Goal: Information Seeking & Learning: Compare options

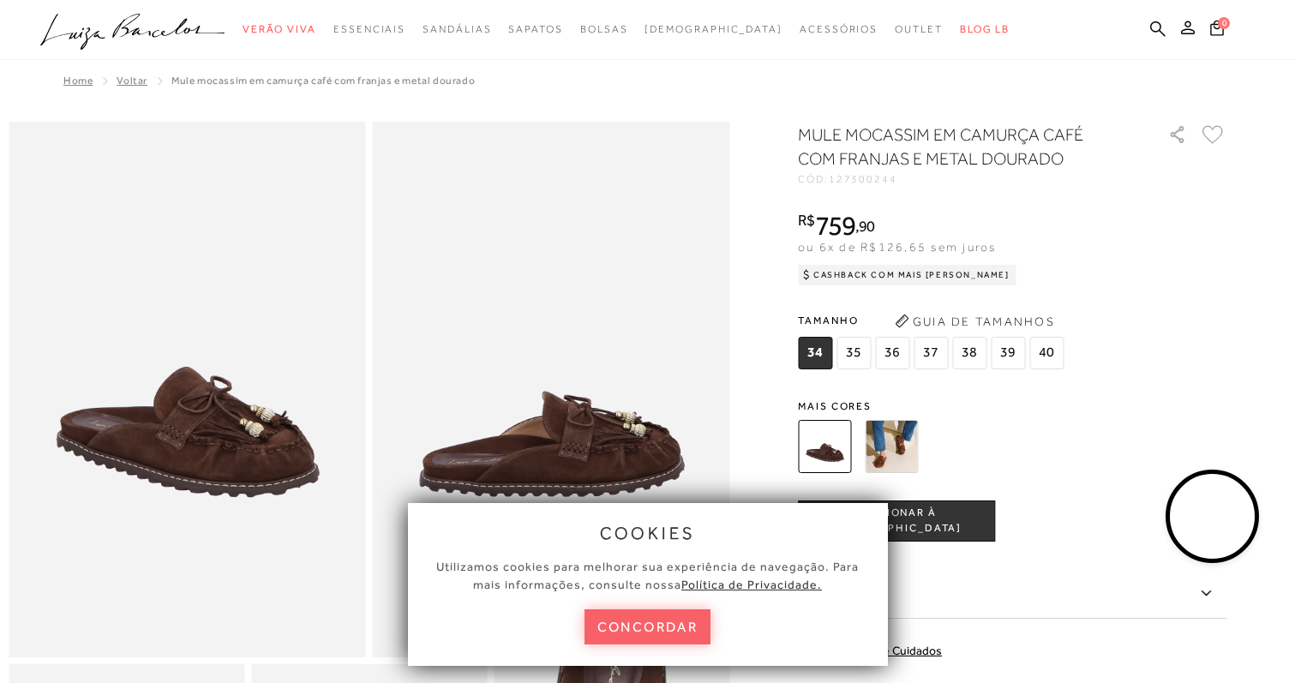
click at [842, 181] on span "127300244" at bounding box center [863, 179] width 69 height 12
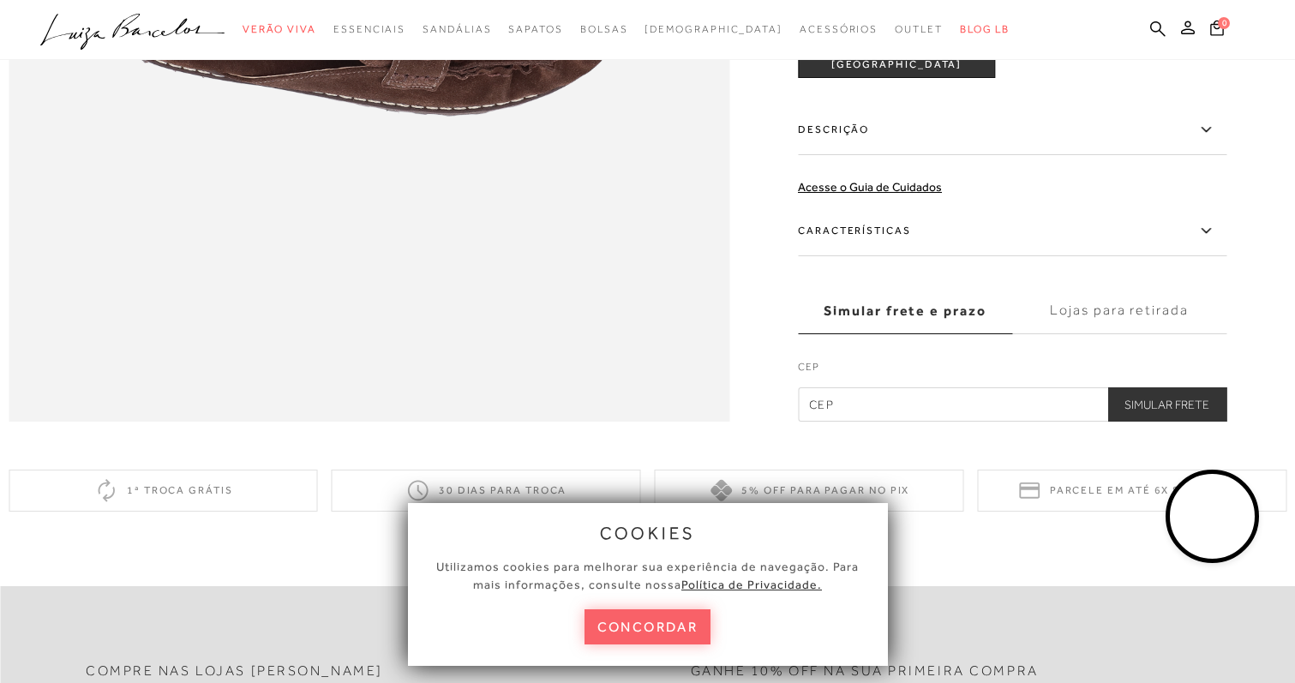
scroll to position [1590, 0]
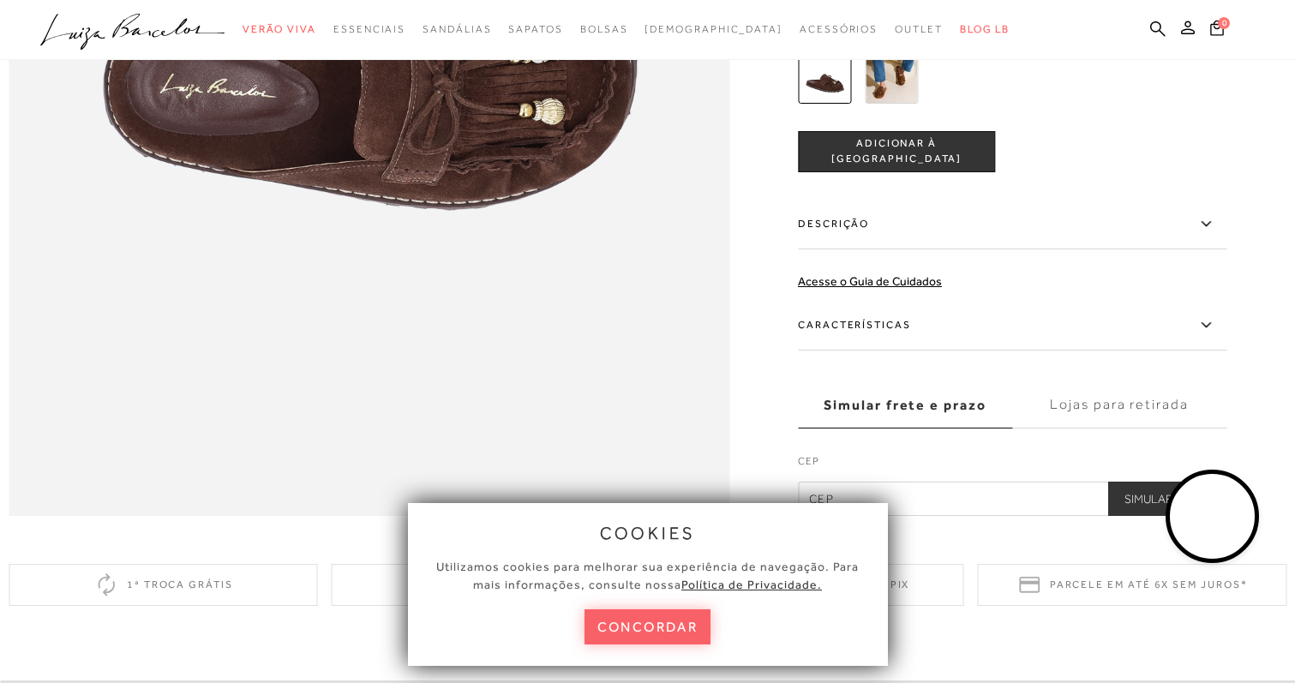
click at [921, 249] on label "Descrição" at bounding box center [1012, 225] width 429 height 50
click at [0, 0] on input "Descrição" at bounding box center [0, 0] width 0 height 0
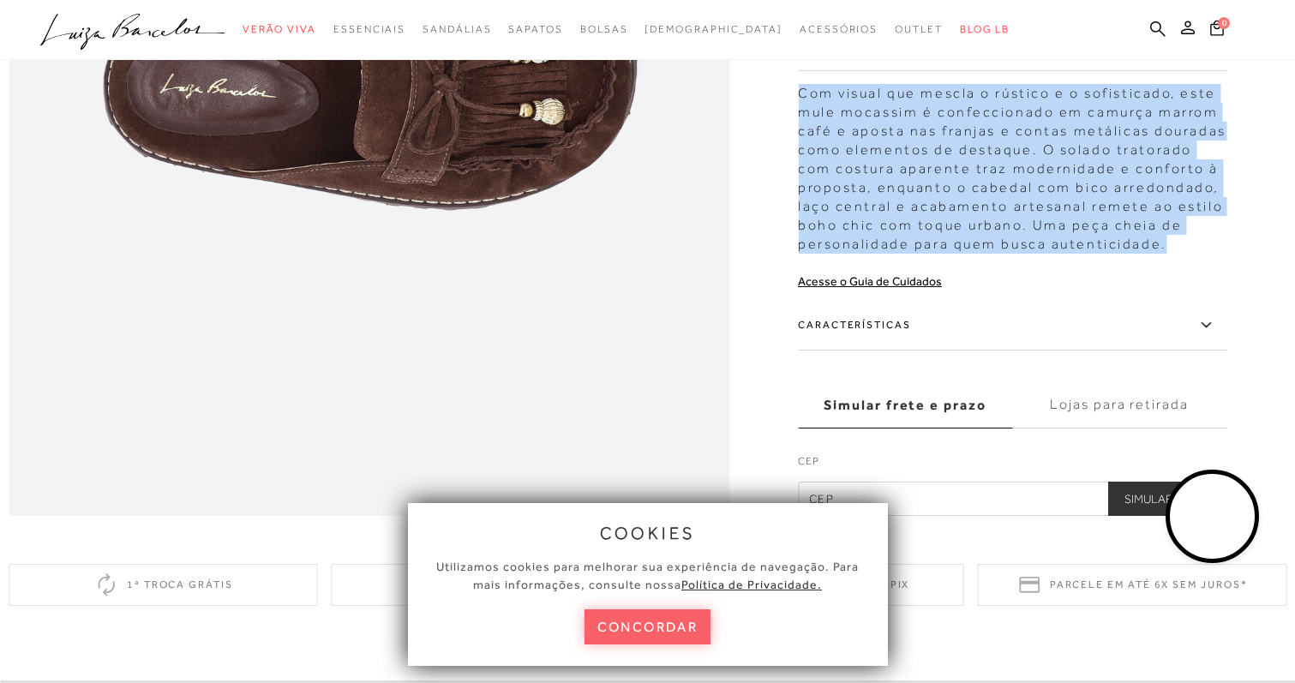
drag, startPoint x: 804, startPoint y: 131, endPoint x: 1168, endPoint y: 273, distance: 391.1
click at [1168, 254] on div "Com visual que mescla o rústico e o sofisticado, este mule mocassim é confeccio…" at bounding box center [1012, 164] width 429 height 178
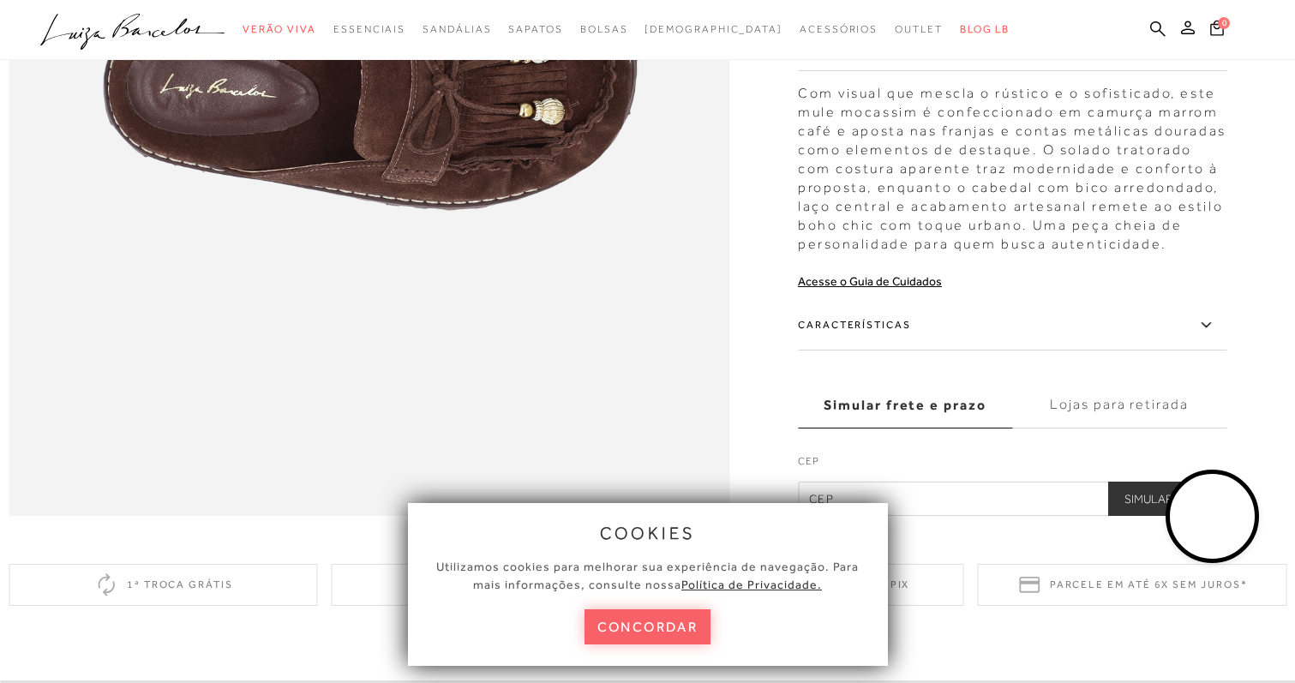
click at [1216, 336] on icon at bounding box center [1206, 325] width 21 height 21
click at [0, 0] on input "Características" at bounding box center [0, 0] width 0 height 0
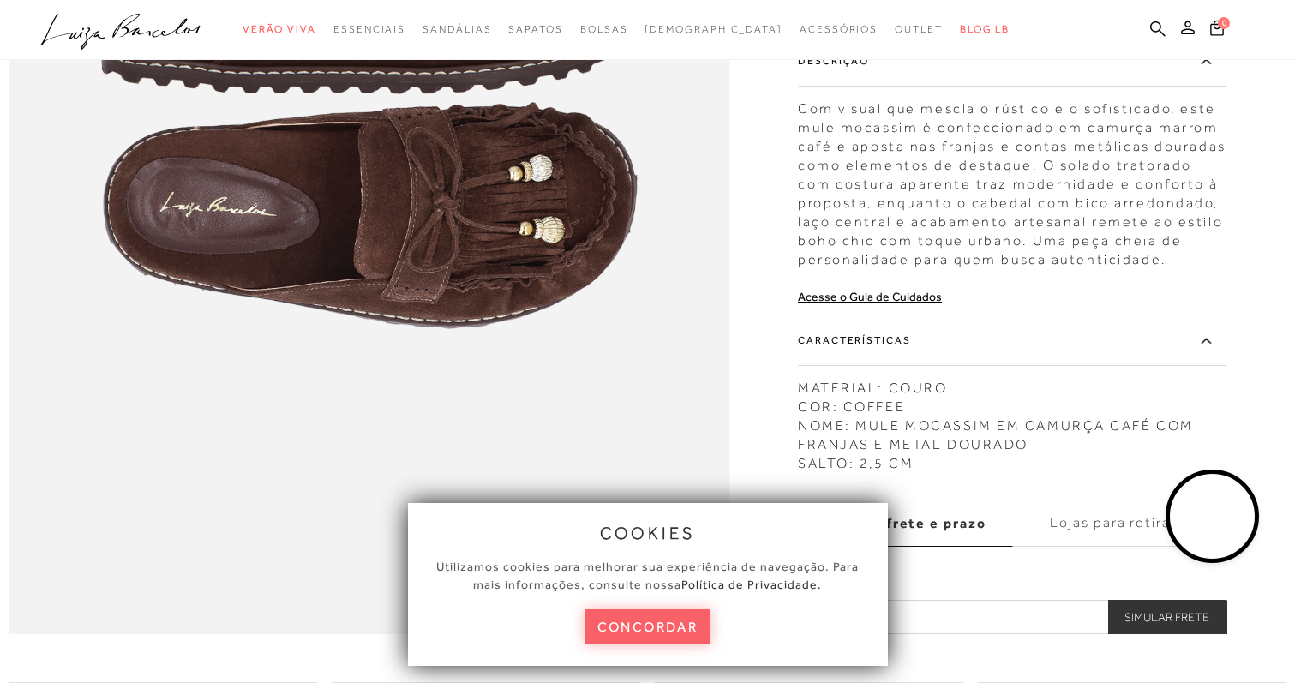
scroll to position [1471, 0]
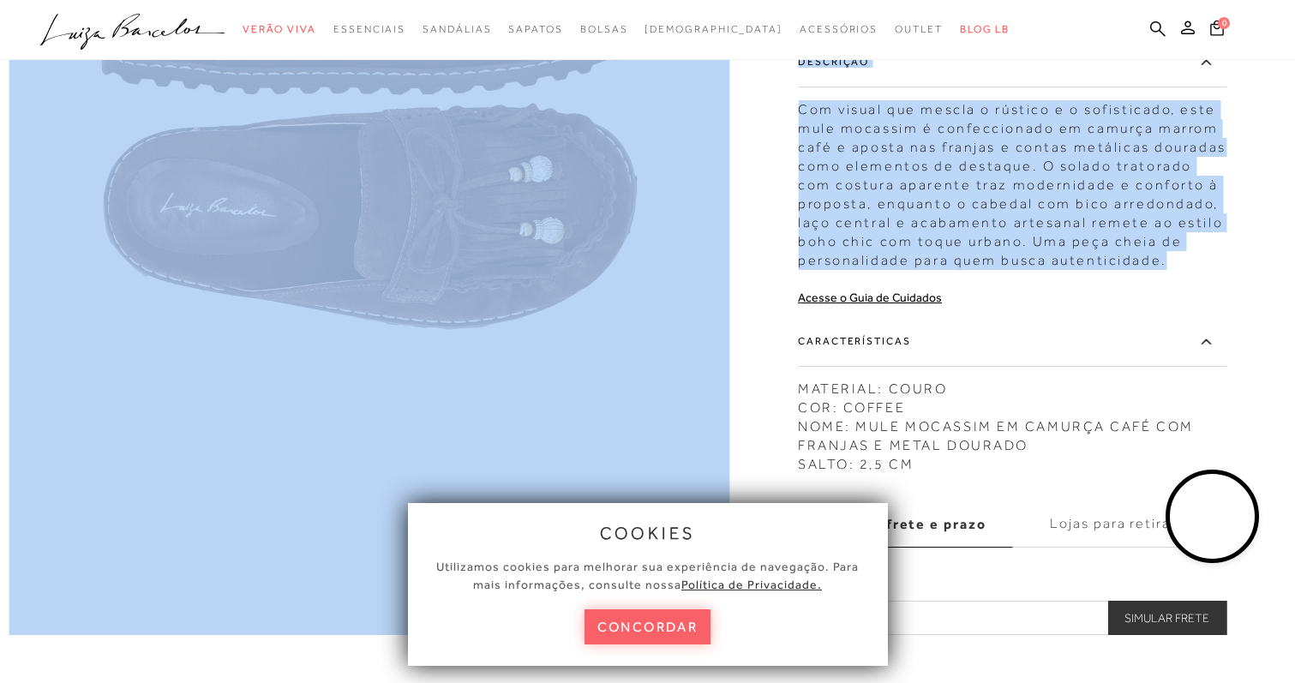
drag, startPoint x: 798, startPoint y: 145, endPoint x: 1173, endPoint y: 297, distance: 404.5
copy div "MULE MOCASSIM EM CAMURÇA CAFÉ COM FRANJAS E METAL DOURADO CÓD: 127300244 × É ne…"
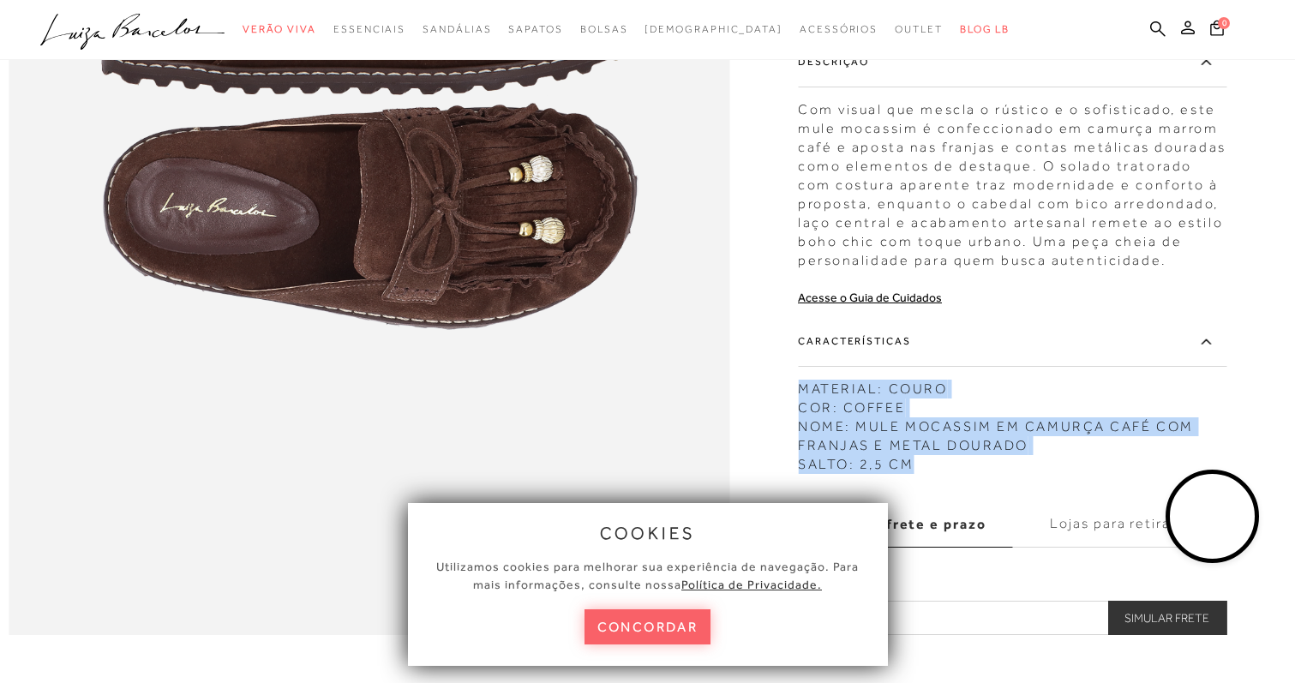
drag, startPoint x: 807, startPoint y: 423, endPoint x: 949, endPoint y: 493, distance: 158.3
click at [949, 474] on div "MATERIAL: COURO COR: COFFEE NOME: MULE MOCASSIM EM CAMURÇA CAFÉ COM FRANJAS E M…" at bounding box center [1012, 422] width 429 height 103
copy div "MATERIAL: COURO COR: COFFEE NOME: MULE MOCASSIM EM CAMURÇA CAFÉ COM FRANJAS E M…"
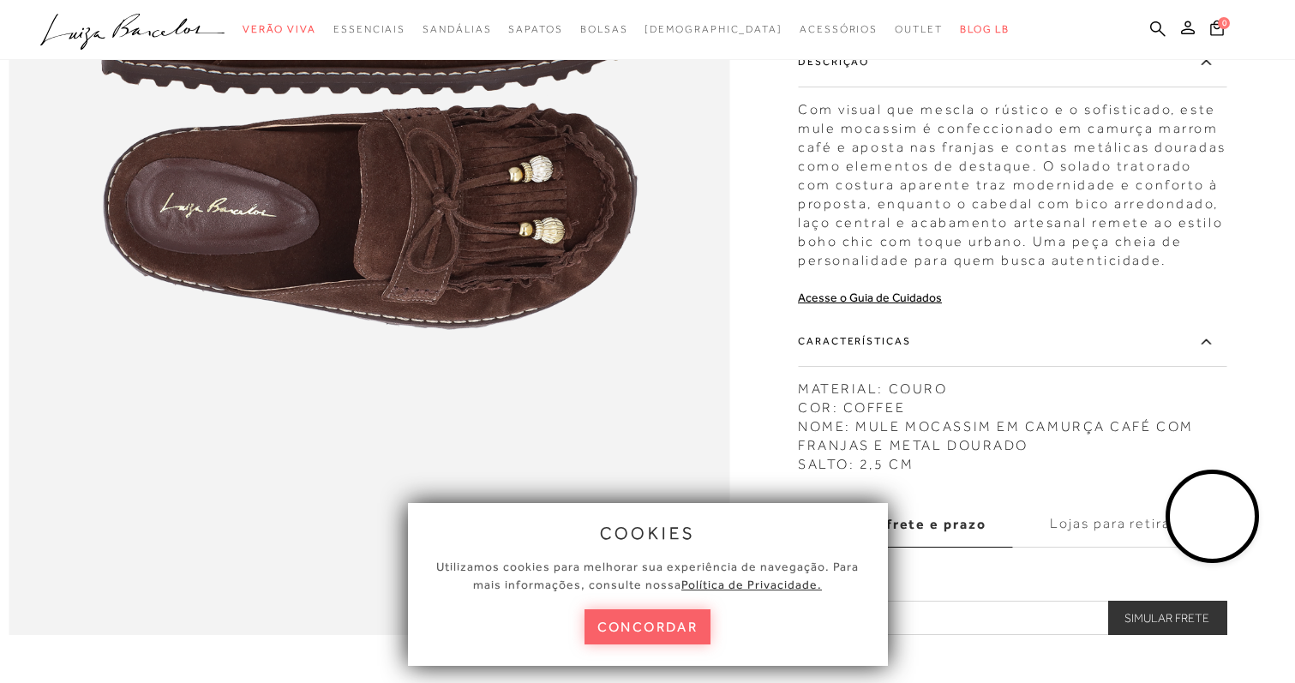
click at [818, 207] on div "Com visual que mescla o rústico e o sofisticado, este mule mocassim é confeccio…" at bounding box center [1012, 181] width 429 height 178
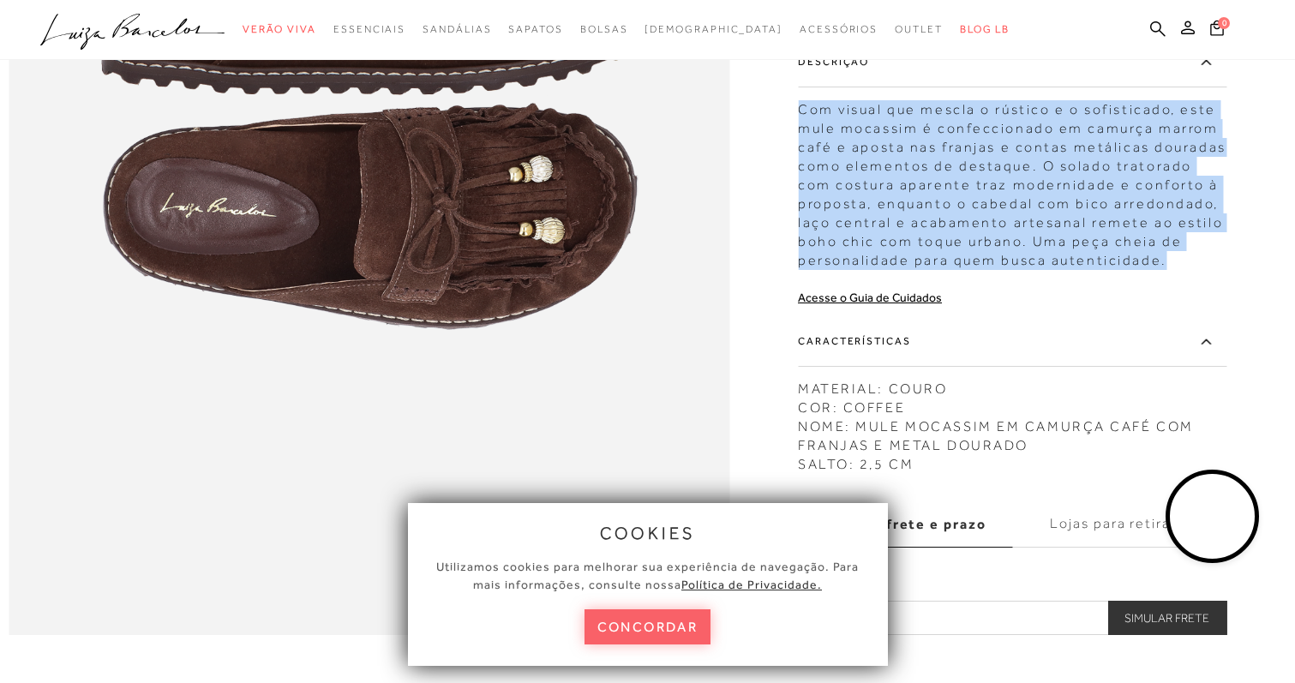
drag, startPoint x: 805, startPoint y: 142, endPoint x: 1188, endPoint y: 298, distance: 413.7
click at [1188, 270] on div "Com visual que mescla o rústico e o sofisticado, este mule mocassim é confeccio…" at bounding box center [1012, 181] width 429 height 178
copy div "Com visual que mescla o rústico e o sofisticado, este mule mocassim é confeccio…"
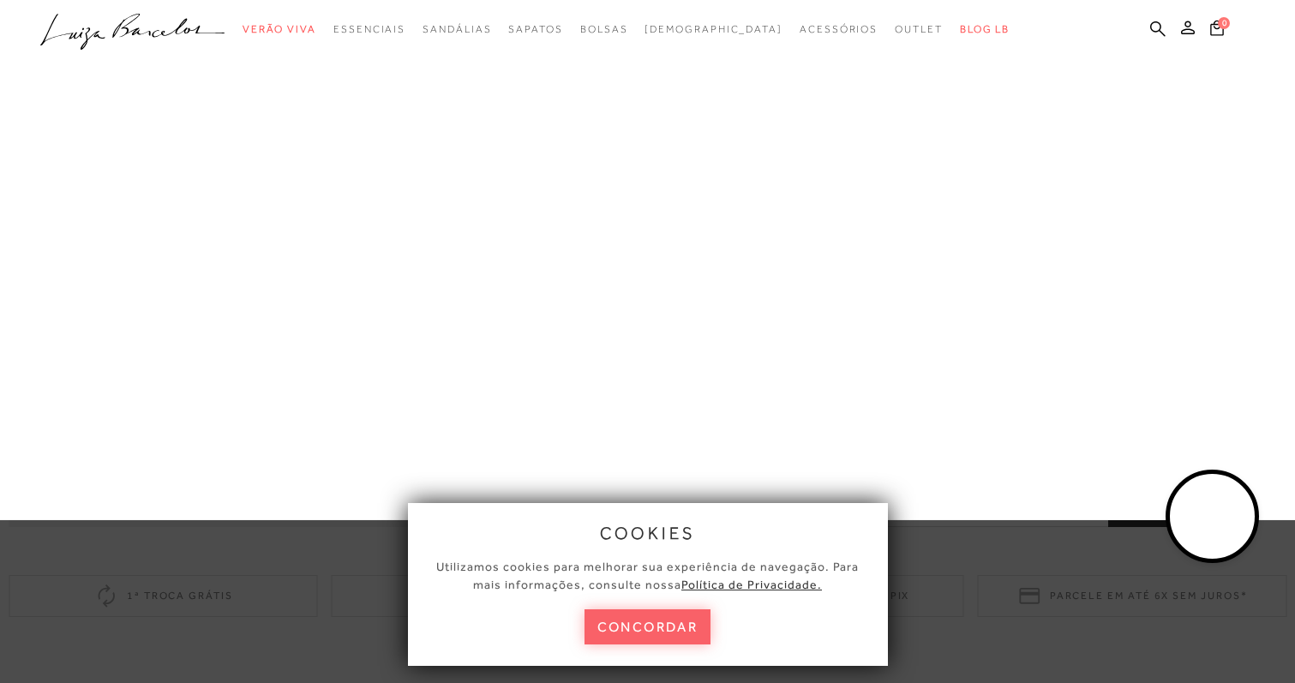
scroll to position [1582, 0]
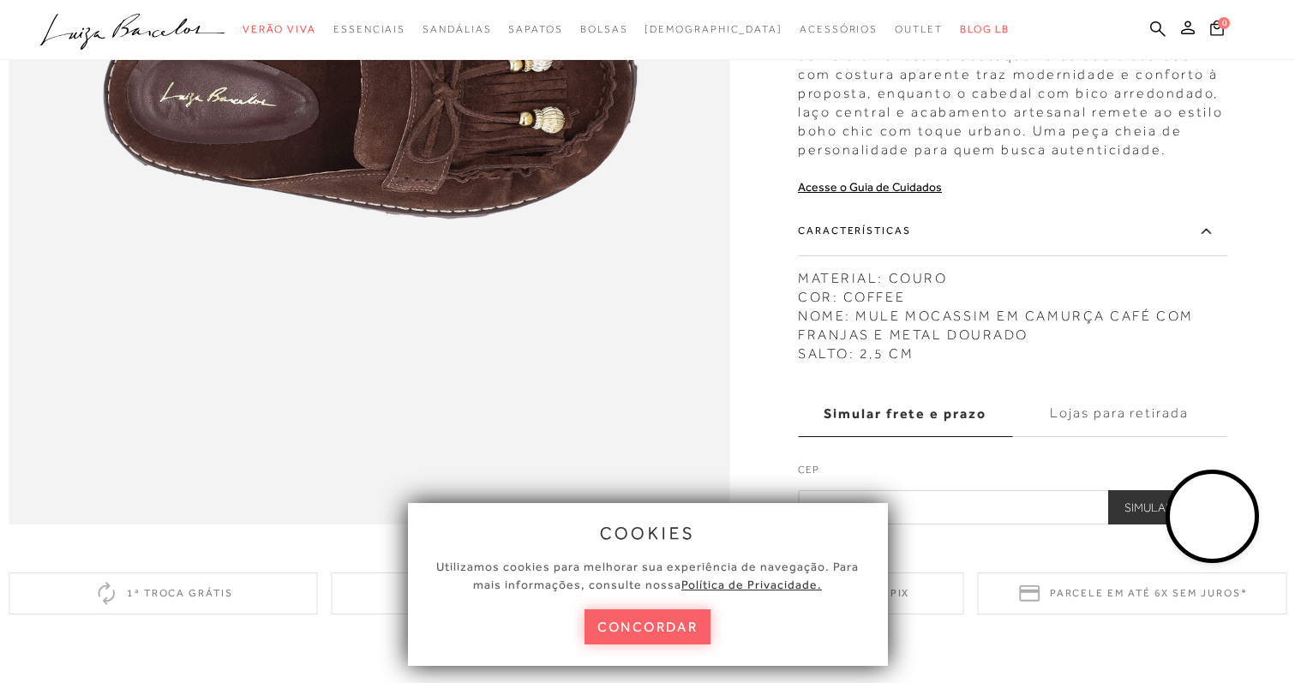
click at [966, 416] on div "MULE MOCASSIM EM CAMURÇA CAFÉ COM FRANJAS E METAL DOURADO CÓD: 127300244 × É ne…" at bounding box center [1012, 3] width 429 height 1044
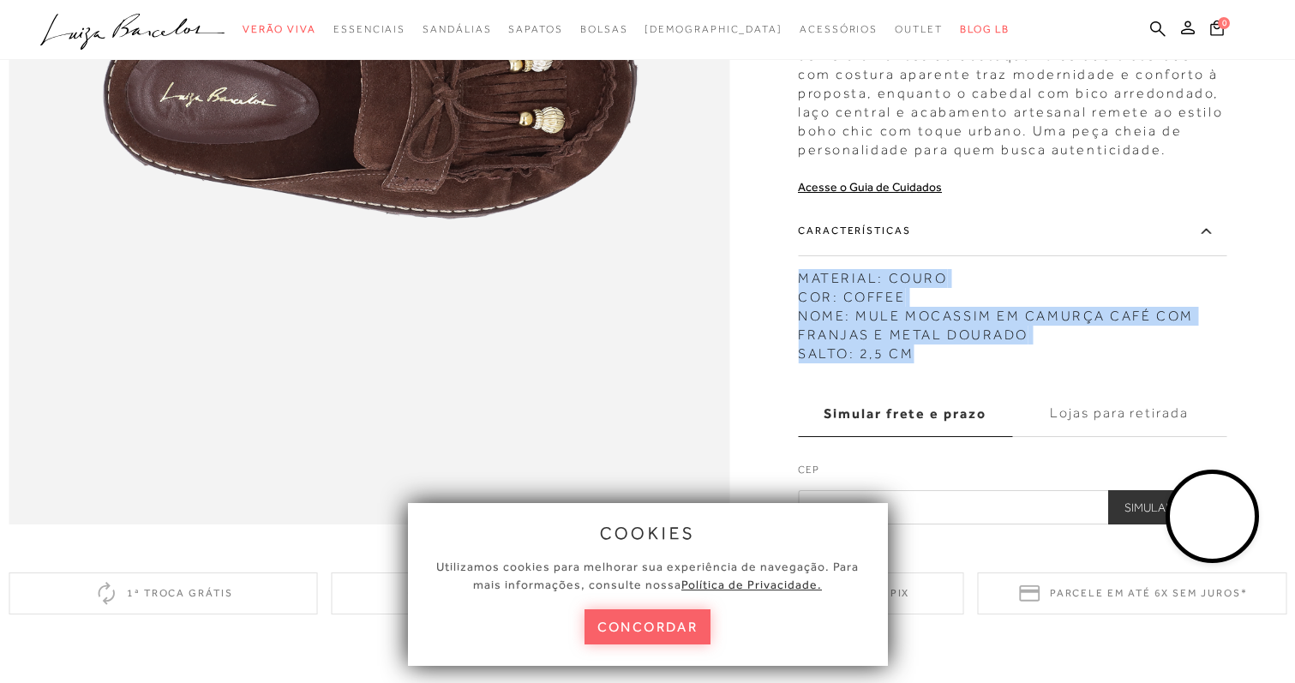
drag, startPoint x: 898, startPoint y: 390, endPoint x: 807, endPoint y: 315, distance: 118.8
click at [807, 315] on div "MATERIAL: COURO COR: COFFEE NOME: MULE MOCASSIM EM CAMURÇA CAFÉ COM FRANJAS E M…" at bounding box center [1012, 312] width 429 height 103
copy div "MATERIAL: COURO COR: COFFEE NOME: MULE MOCASSIM EM CAMURÇA CAFÉ COM FRANJAS E M…"
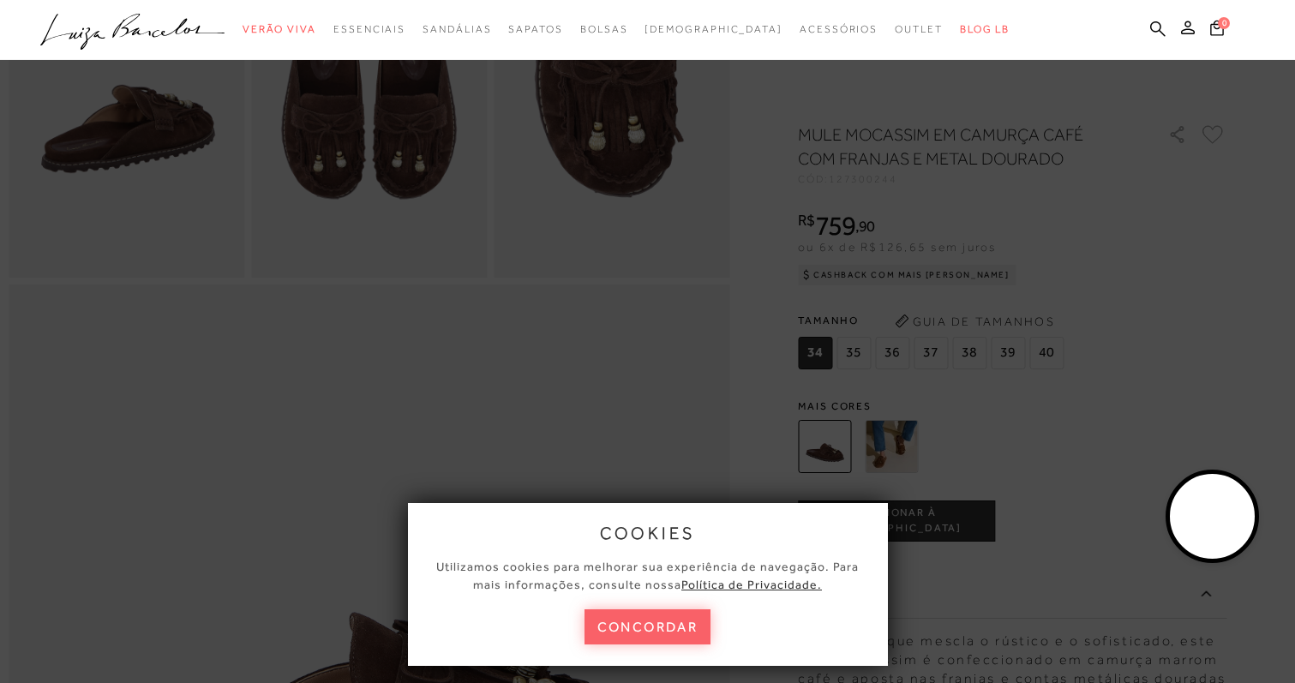
scroll to position [324, 0]
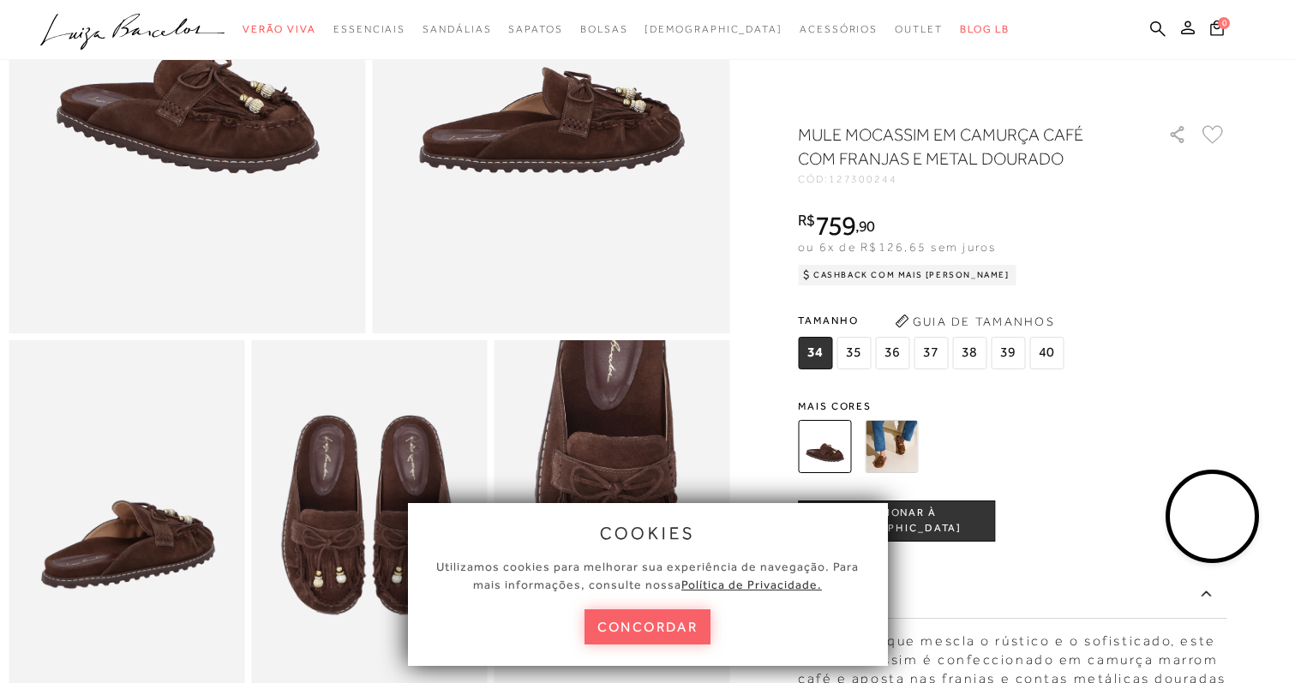
click at [851, 180] on span "127300244" at bounding box center [863, 179] width 69 height 12
click at [852, 182] on span "127300244" at bounding box center [863, 179] width 69 height 12
copy span "127300244"
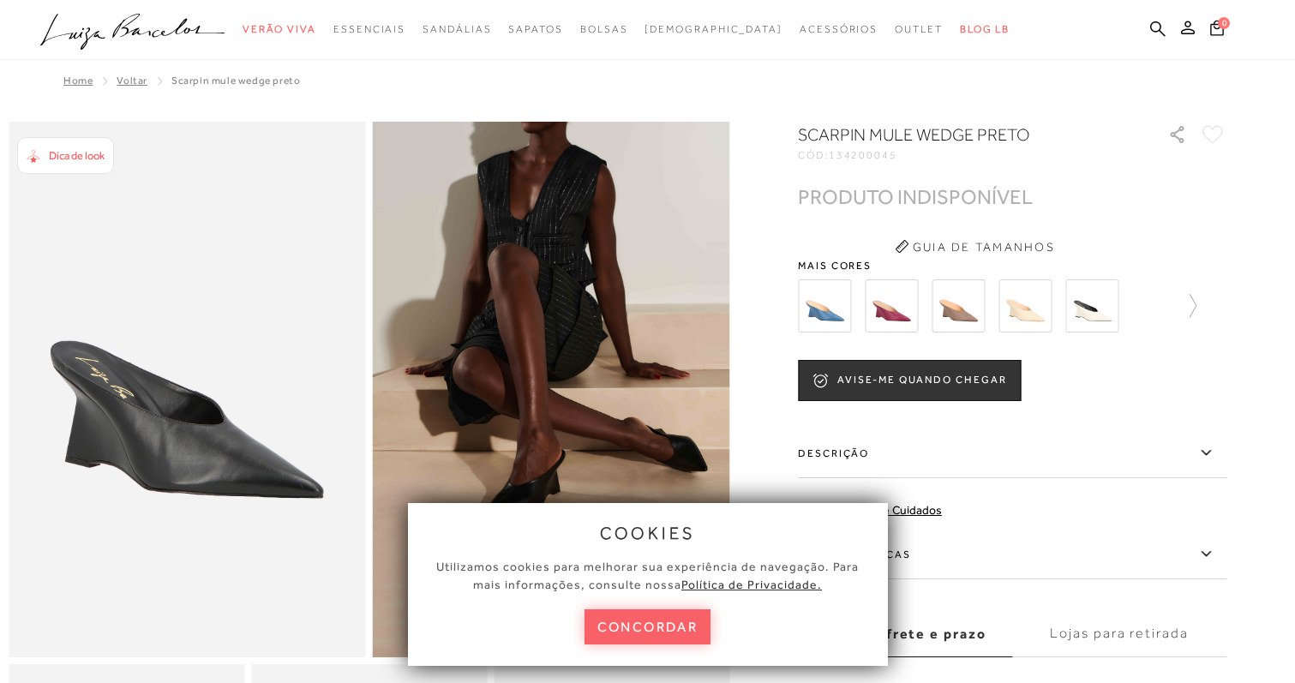
click at [825, 133] on h1 "SCARPIN MULE WEDGE PRETO" at bounding box center [958, 135] width 321 height 24
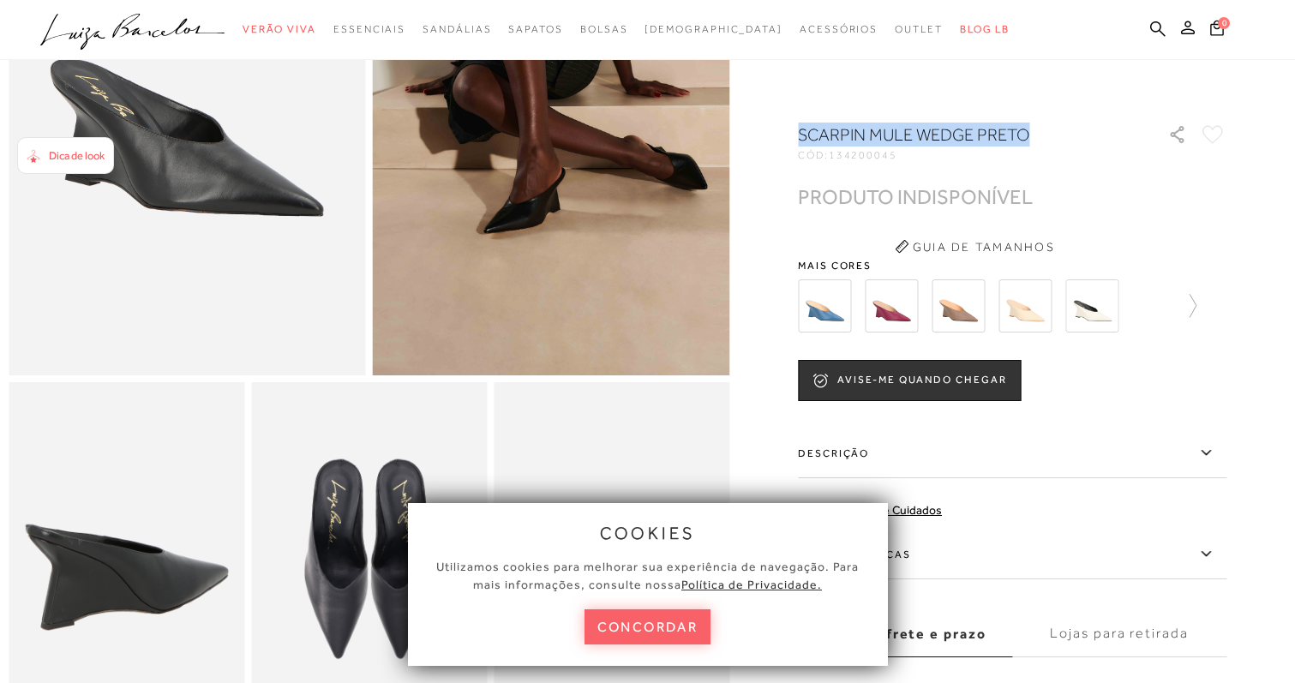
scroll to position [285, 0]
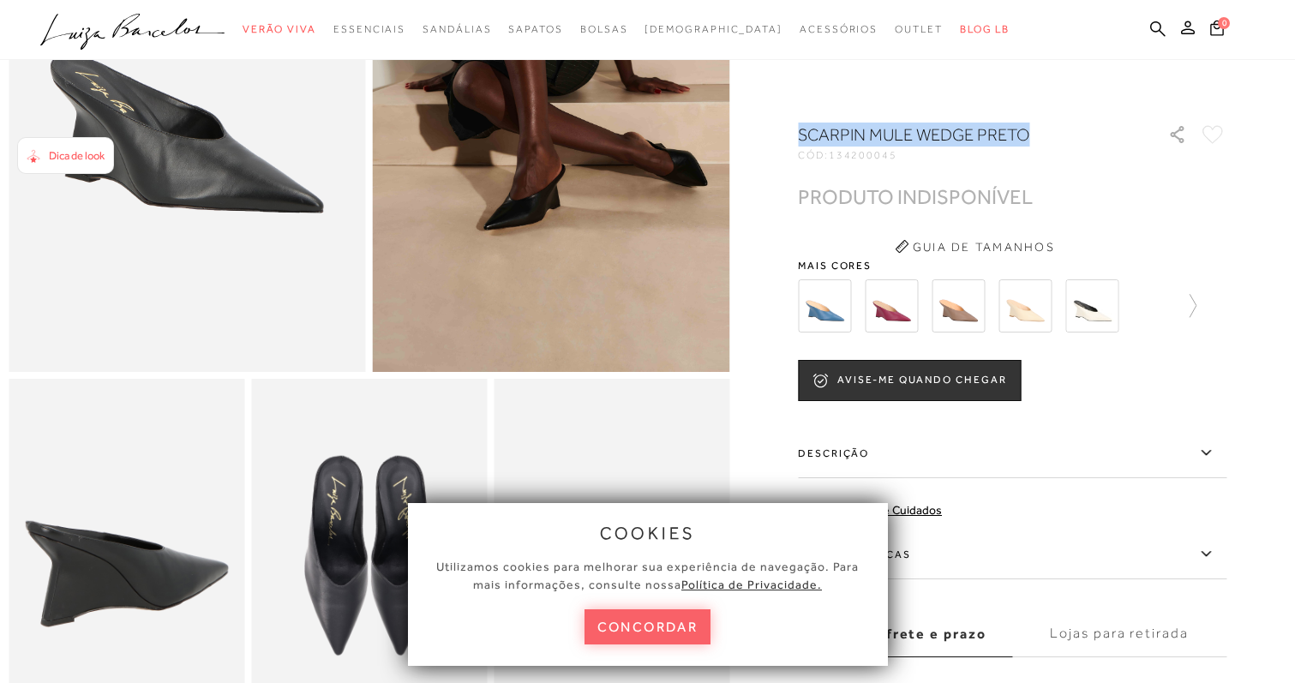
click at [659, 634] on button "concordar" at bounding box center [648, 627] width 127 height 35
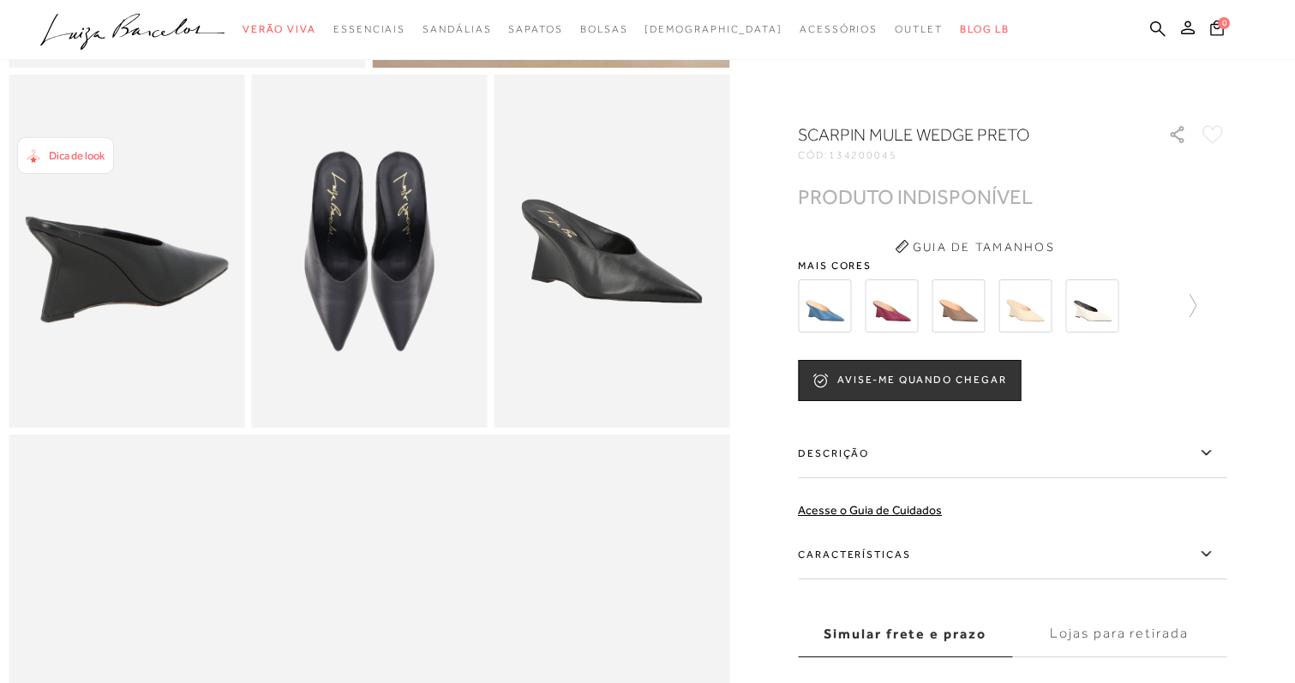
click at [1144, 466] on label "Descrição" at bounding box center [1012, 454] width 429 height 50
click at [0, 0] on input "Descrição" at bounding box center [0, 0] width 0 height 0
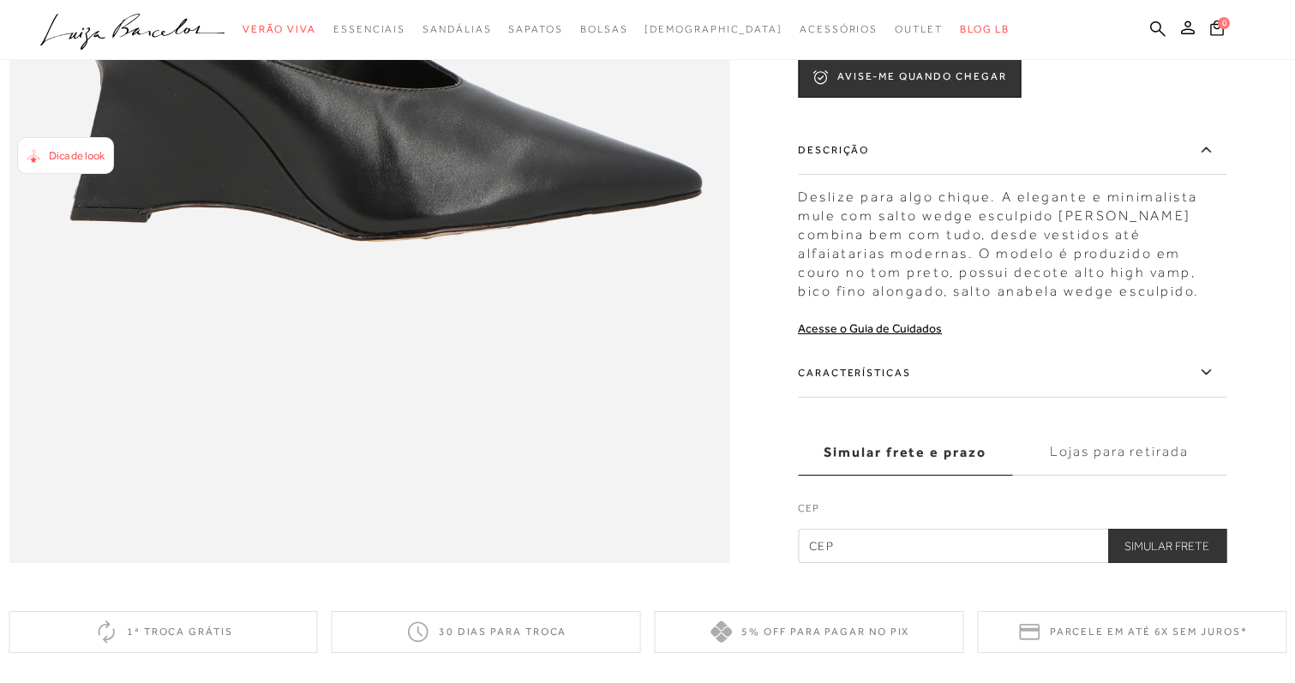
scroll to position [1500, 0]
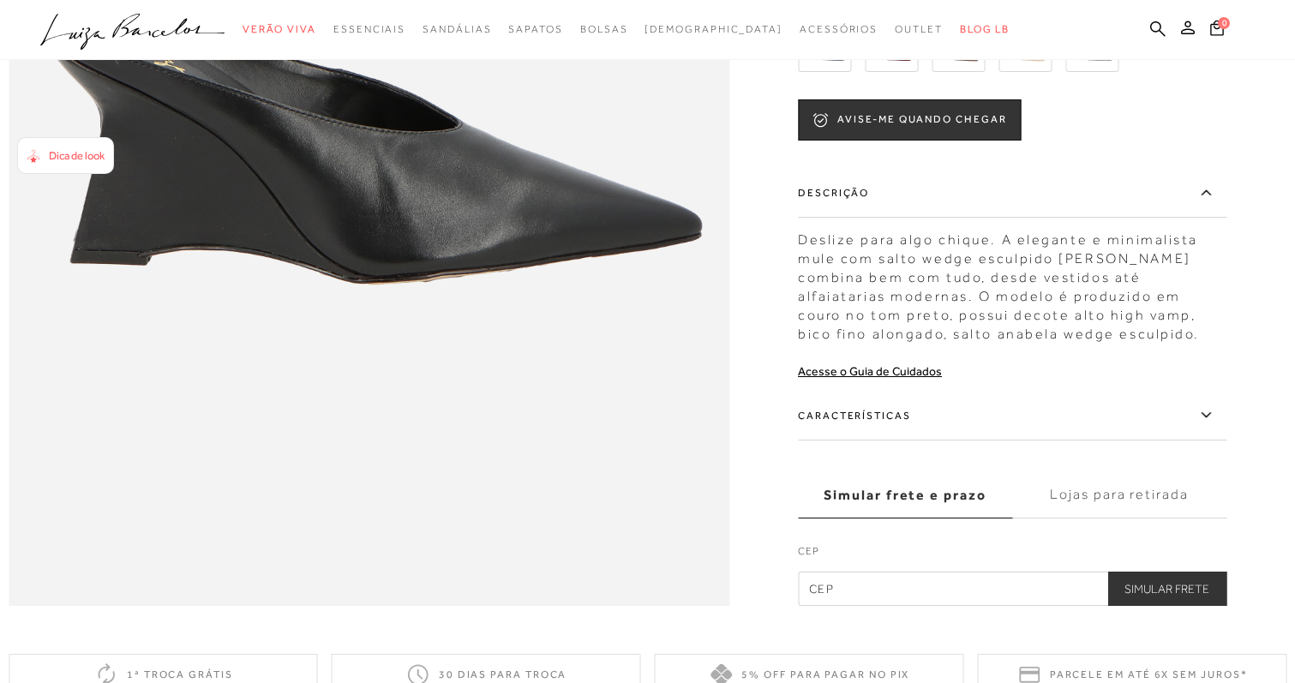
click at [1137, 441] on label "Características" at bounding box center [1012, 416] width 429 height 50
click at [0, 0] on input "Características" at bounding box center [0, 0] width 0 height 0
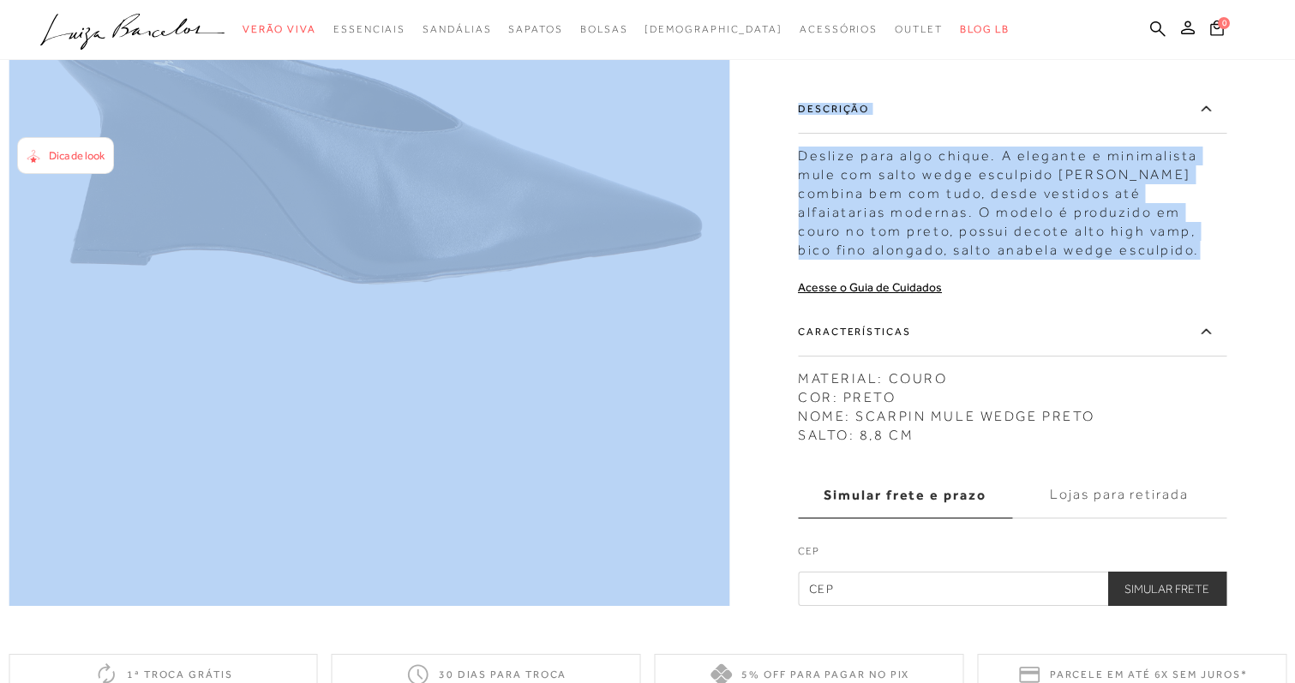
drag, startPoint x: 915, startPoint y: 225, endPoint x: 1122, endPoint y: 278, distance: 213.9
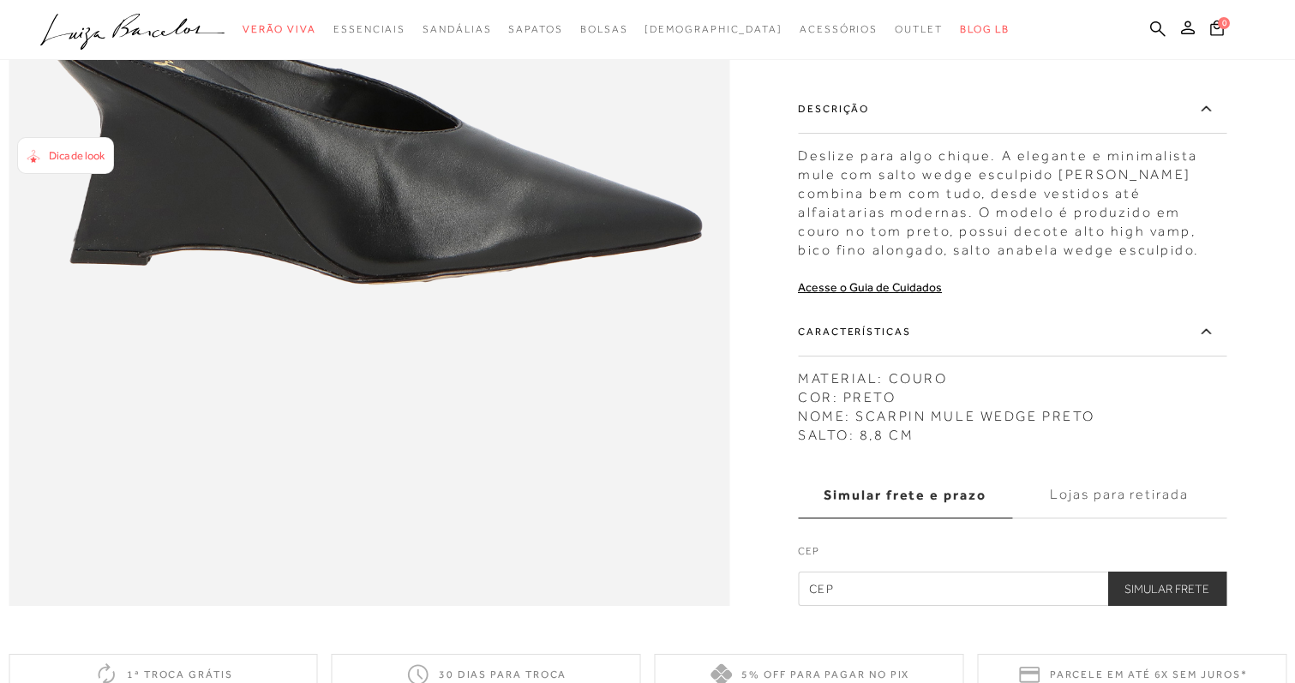
click at [1132, 260] on div "Deslize para algo chique. A elegante e minimalista mule com salto wedge esculpi…" at bounding box center [1012, 199] width 429 height 122
drag, startPoint x: 1138, startPoint y: 288, endPoint x: 809, endPoint y: 198, distance: 340.4
click at [809, 198] on div "Deslize para algo chique. A elegante e minimalista mule com salto wedge esculpi…" at bounding box center [1012, 199] width 429 height 122
copy div "Deslize para algo chique. A elegante e minimalista mule com salto wedge esculpi…"
drag, startPoint x: 937, startPoint y: 462, endPoint x: 837, endPoint y: 417, distance: 110.1
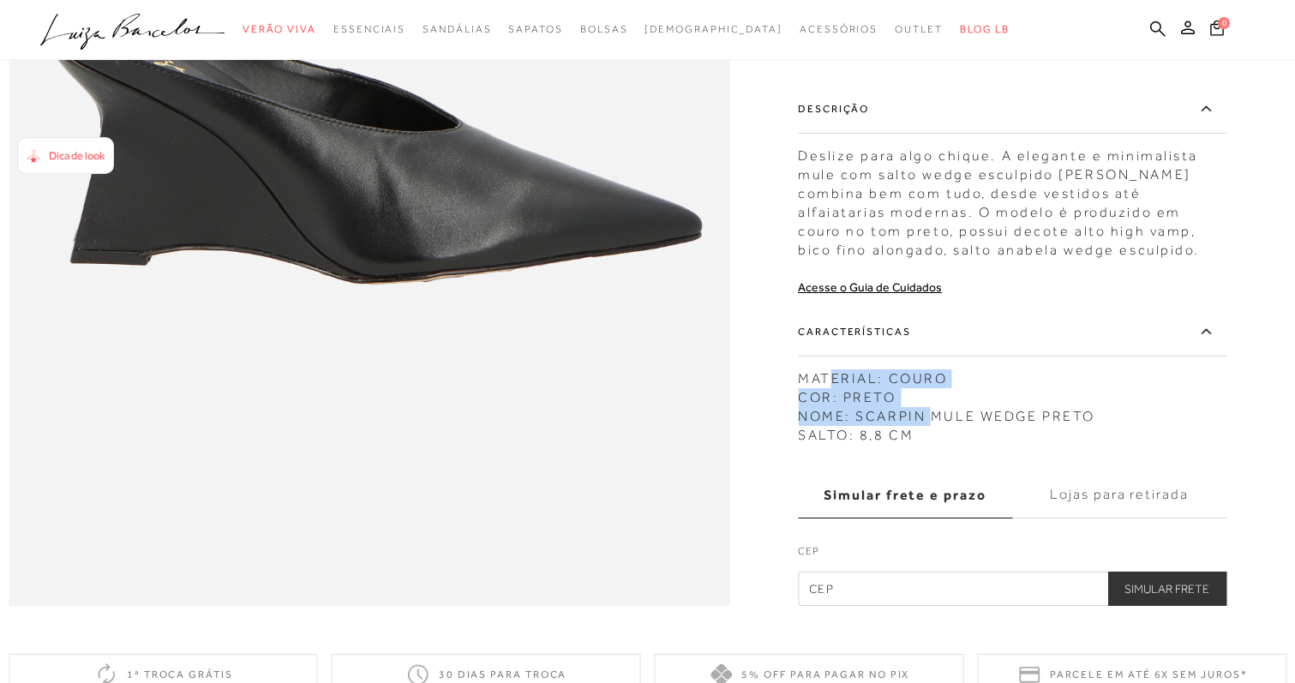
click at [836, 421] on div "MATERIAL: COURO COR: PRETO NOME: SCARPIN MULE WEDGE PRETO SALTO: 8,8 CM" at bounding box center [1012, 403] width 429 height 84
click at [934, 483] on div "SCARPIN MULE WEDGE PRETO CÓD: 134200045 × É necessário selecionar um tamanho pa…" at bounding box center [1012, 192] width 429 height 828
drag, startPoint x: 928, startPoint y: 476, endPoint x: 825, endPoint y: 411, distance: 122.5
click at [825, 411] on div "MATERIAL: COURO COR: PRETO NOME: SCARPIN MULE WEDGE PRETO SALTO: 8,8 CM" at bounding box center [1012, 403] width 429 height 84
click at [850, 429] on div "MATERIAL: COURO COR: PRETO NOME: SCARPIN MULE WEDGE PRETO SALTO: 8,8 CM" at bounding box center [1012, 403] width 429 height 84
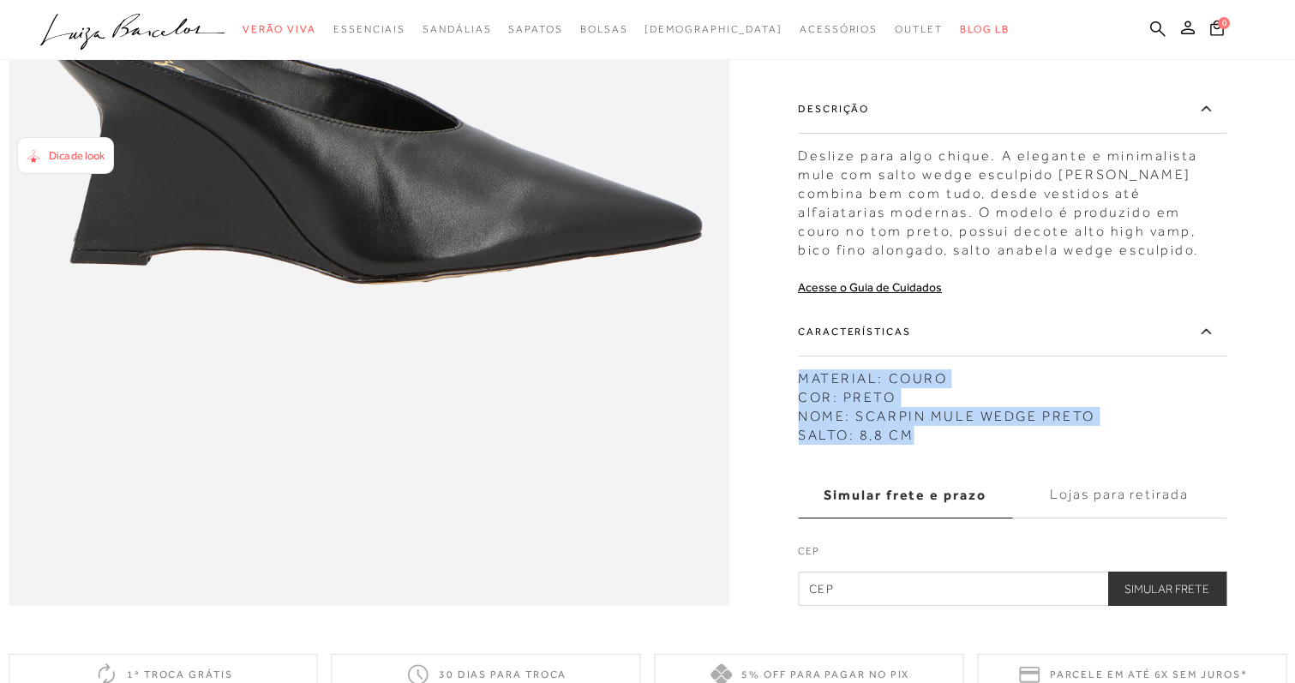
drag, startPoint x: 923, startPoint y: 473, endPoint x: 809, endPoint y: 412, distance: 129.2
click at [808, 413] on div "MATERIAL: COURO COR: PRETO NOME: SCARPIN MULE WEDGE PRETO SALTO: 8,8 CM" at bounding box center [1012, 403] width 429 height 84
copy div "MATERIAL: COURO COR: PRETO NOME: SCARPIN MULE WEDGE PRETO SALTO: 8,8 CM"
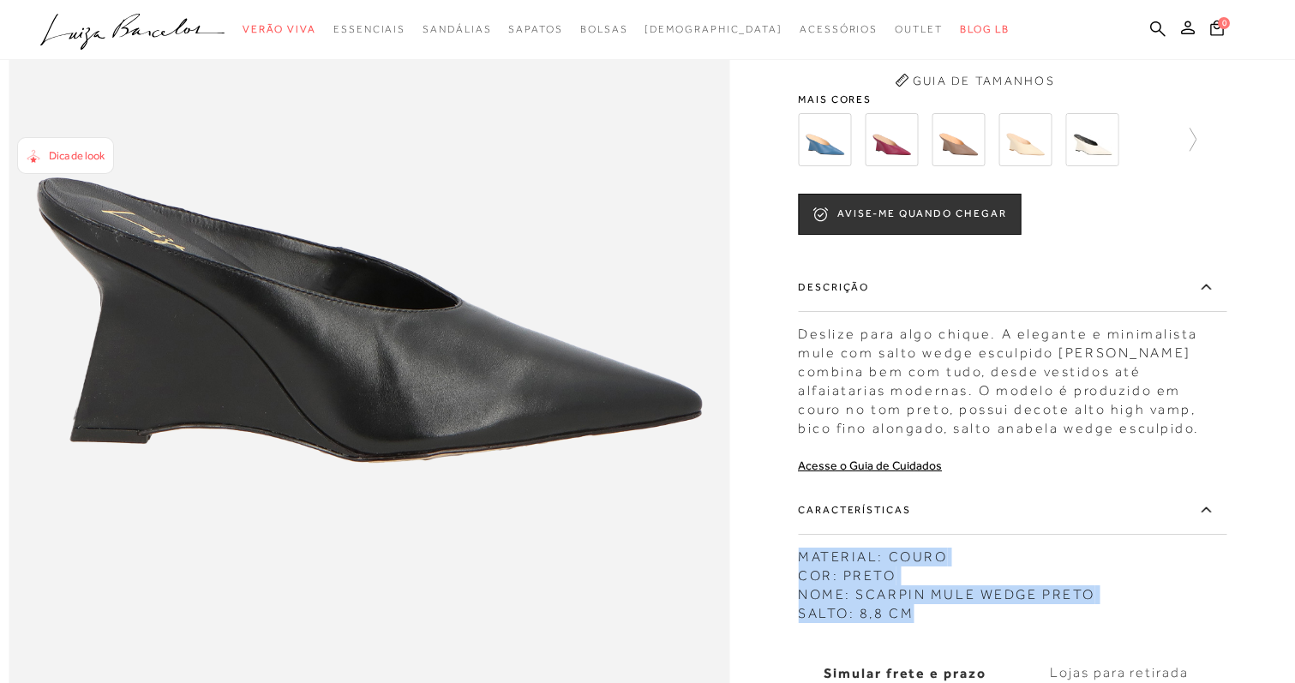
scroll to position [1150, 0]
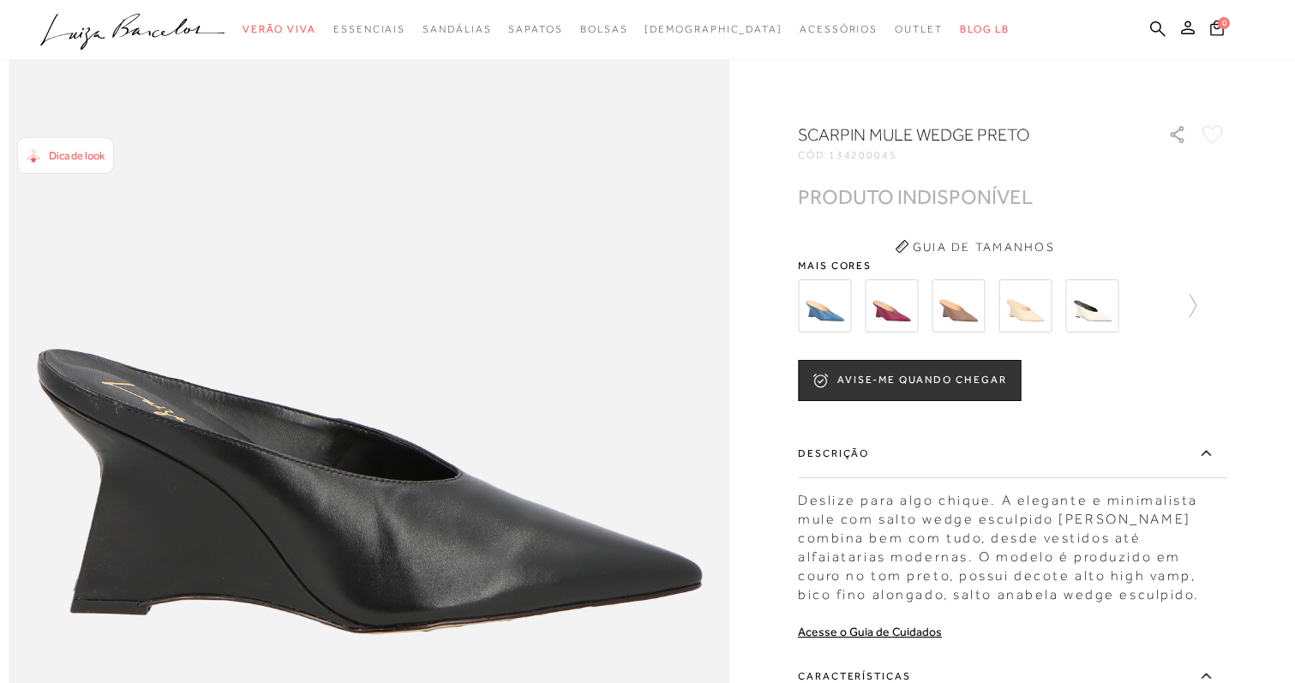
click at [871, 153] on span "134200045" at bounding box center [863, 155] width 69 height 12
copy span "134200045"
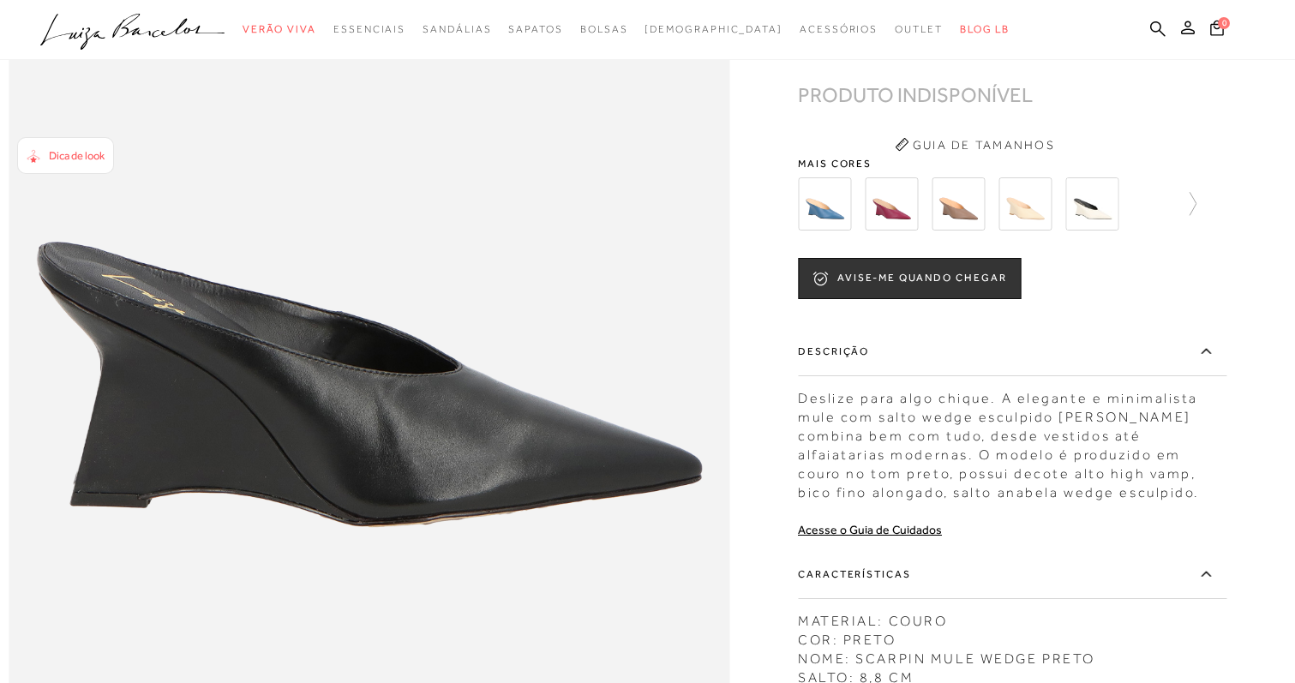
scroll to position [1457, 0]
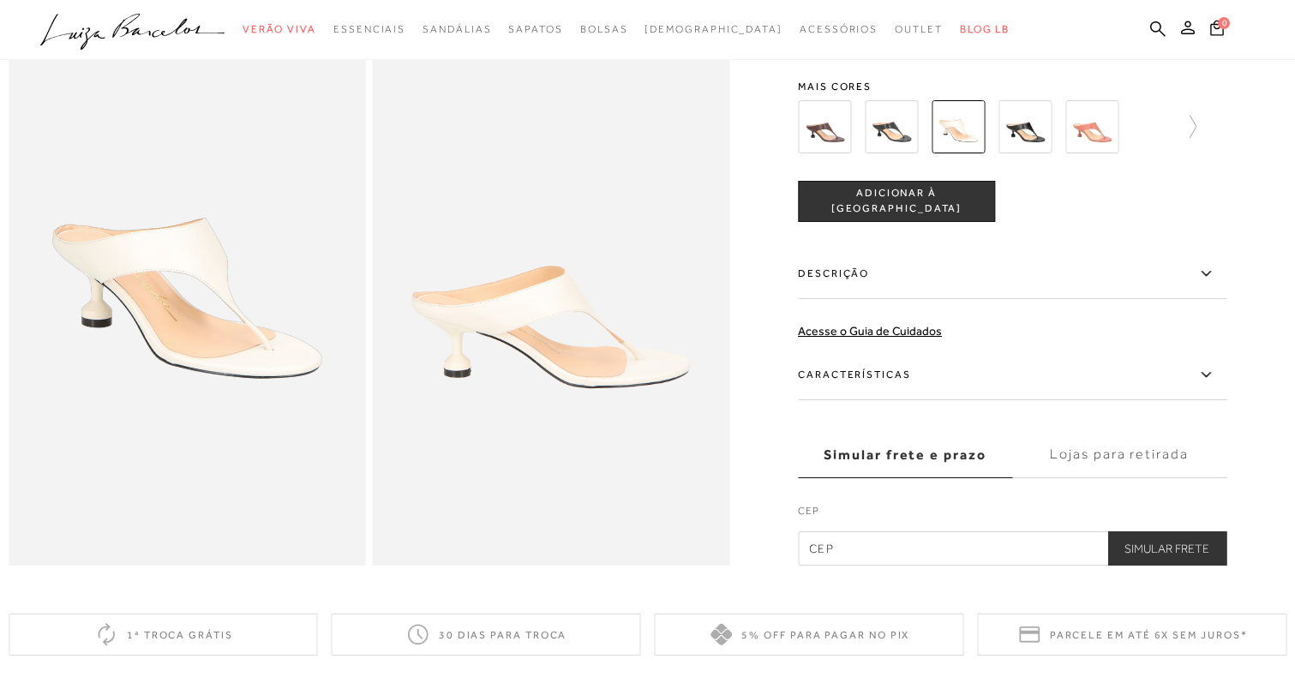
scroll to position [1001, 0]
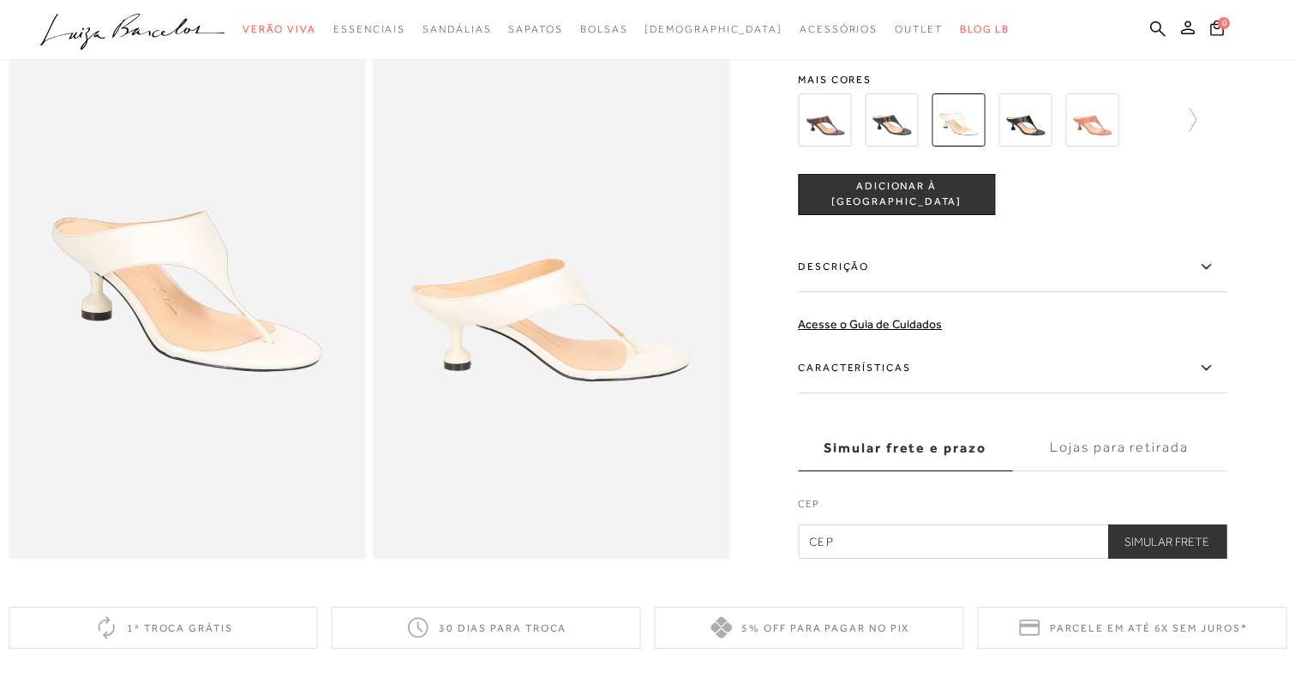
click at [1053, 292] on label "Descrição" at bounding box center [1012, 268] width 429 height 50
click at [0, 0] on input "Descrição" at bounding box center [0, 0] width 0 height 0
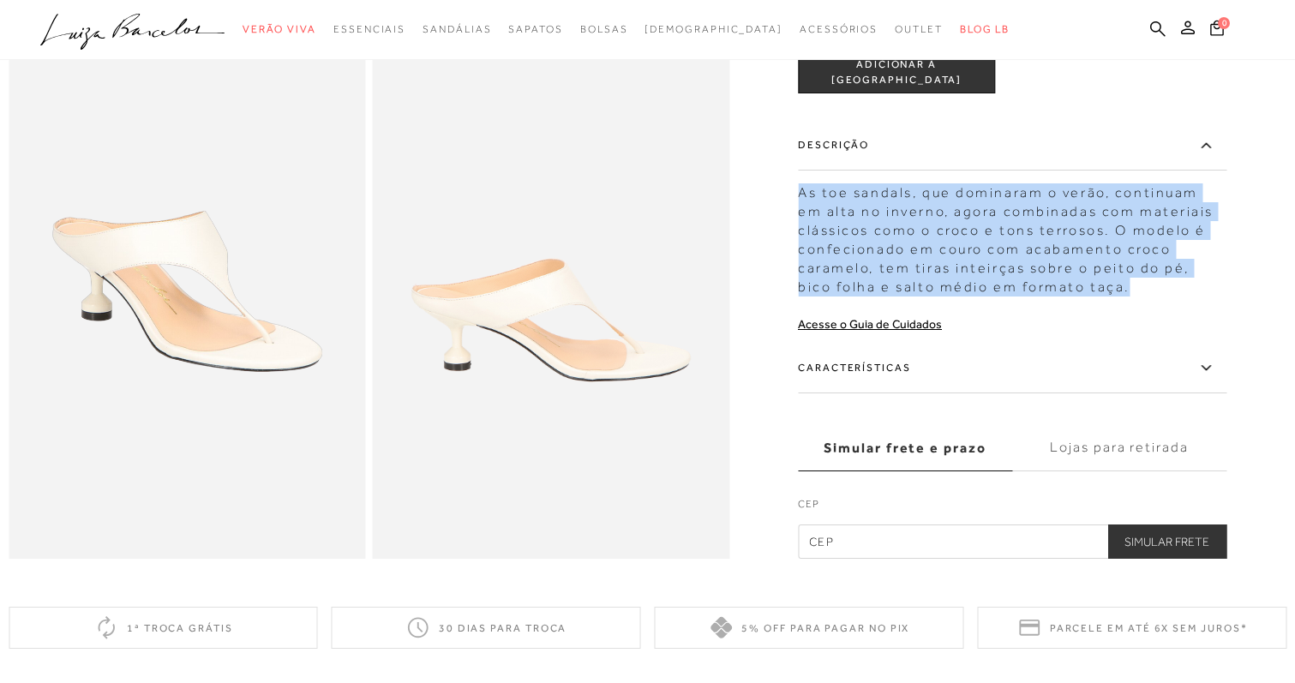
drag, startPoint x: 805, startPoint y: 224, endPoint x: 1075, endPoint y: 336, distance: 292.5
click at [1075, 336] on div "MULE EM COURO OFF WHITE COM SALTO MÉDIO TAÇA CÓD: 136000112 × É necessário sele…" at bounding box center [1012, 116] width 429 height 885
copy div "As toe sandals, que dominaram o verão, continuam em alta no inverno, agora comb…"
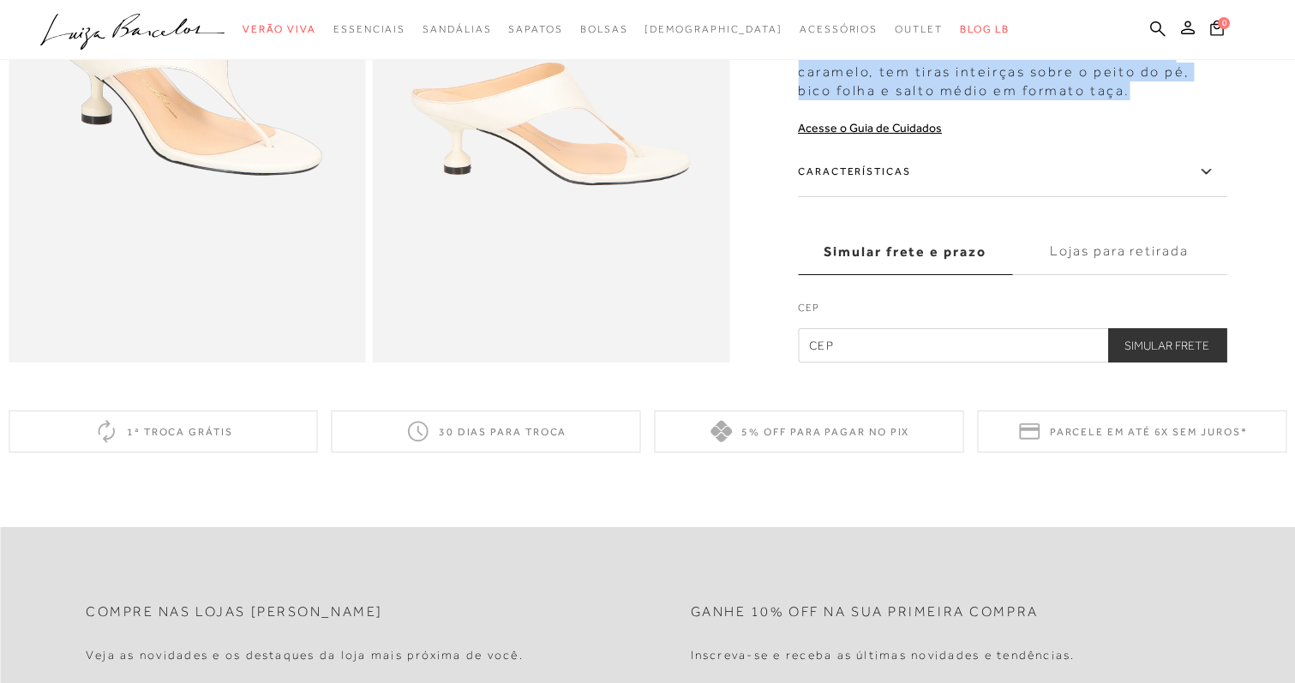
scroll to position [1170, 0]
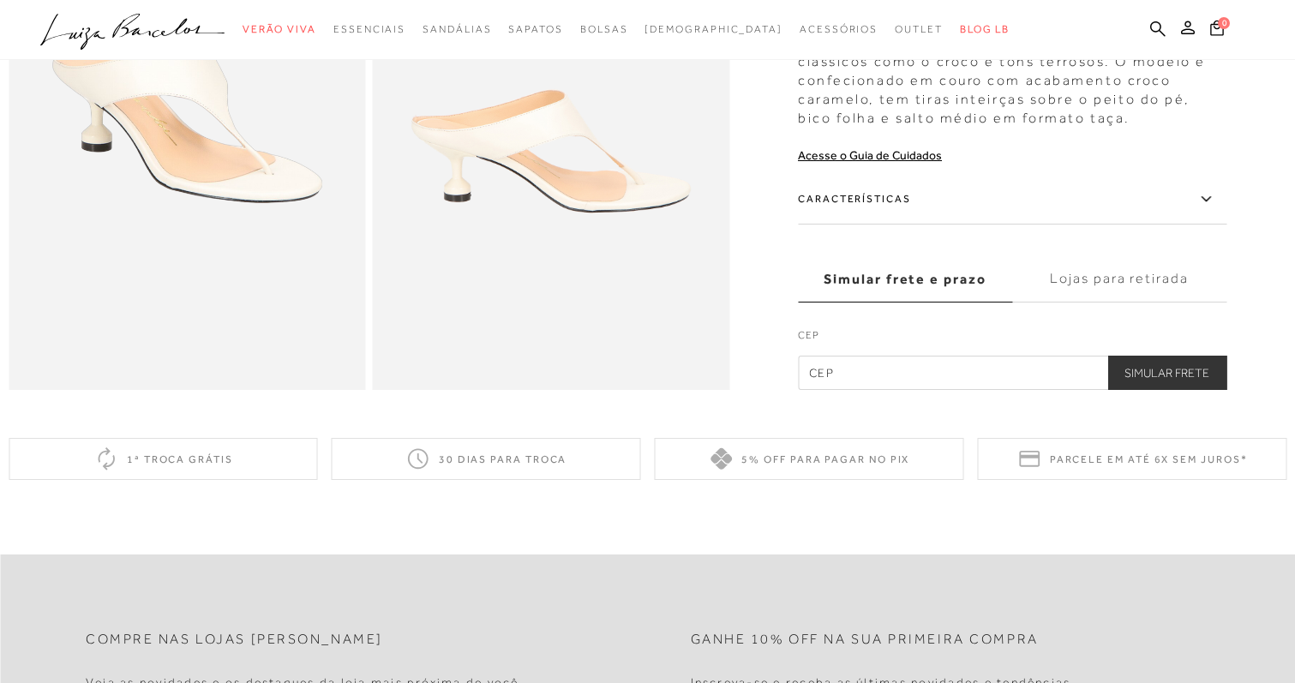
click at [1058, 225] on label "Características" at bounding box center [1012, 200] width 429 height 50
click at [0, 0] on input "Características" at bounding box center [0, 0] width 0 height 0
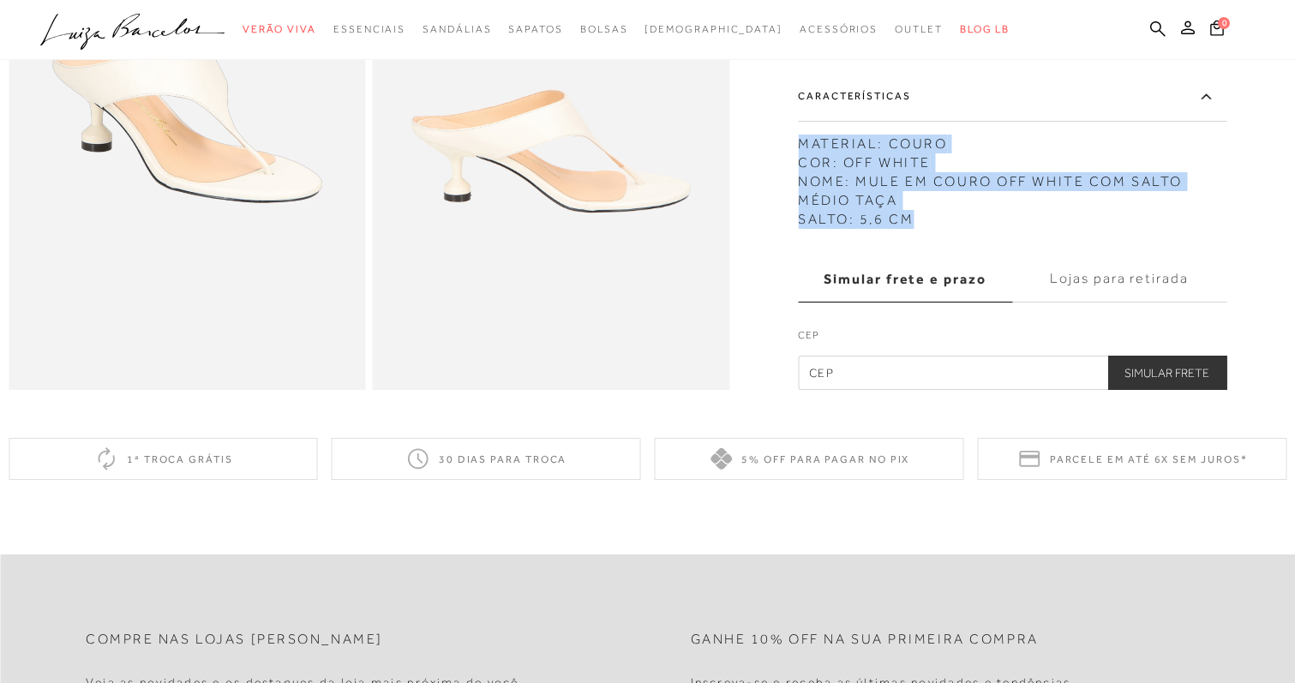
drag, startPoint x: 838, startPoint y: 175, endPoint x: 989, endPoint y: 240, distance: 164.3
click at [989, 229] on div "MATERIAL: COURO COR: OFF WHITE NOME: MULE EM COURO OFF WHITE COM SALTO MÉDIO TA…" at bounding box center [1012, 177] width 429 height 103
copy div "MATERIAL: COURO COR: OFF WHITE NOME: MULE EM COURO OFF WHITE COM SALTO MÉDIO TA…"
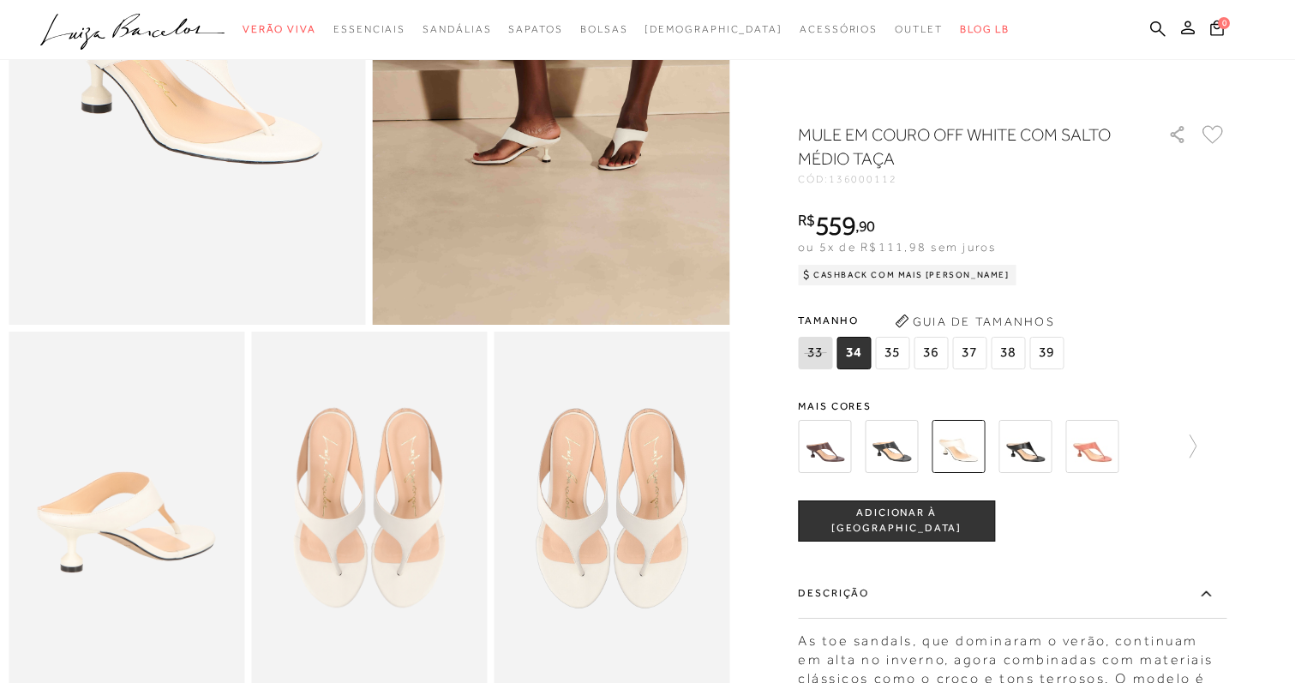
click at [863, 182] on span "136000112" at bounding box center [863, 179] width 69 height 12
copy span "136000112"
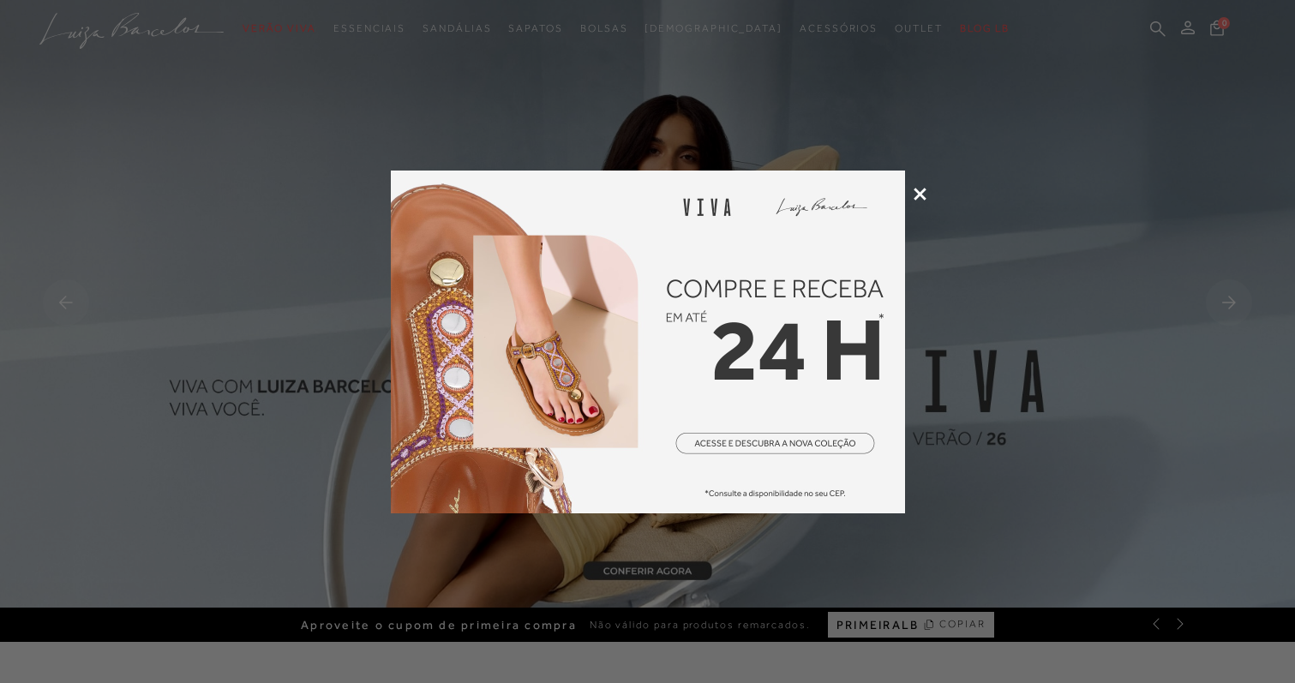
click at [921, 199] on icon at bounding box center [920, 194] width 13 height 13
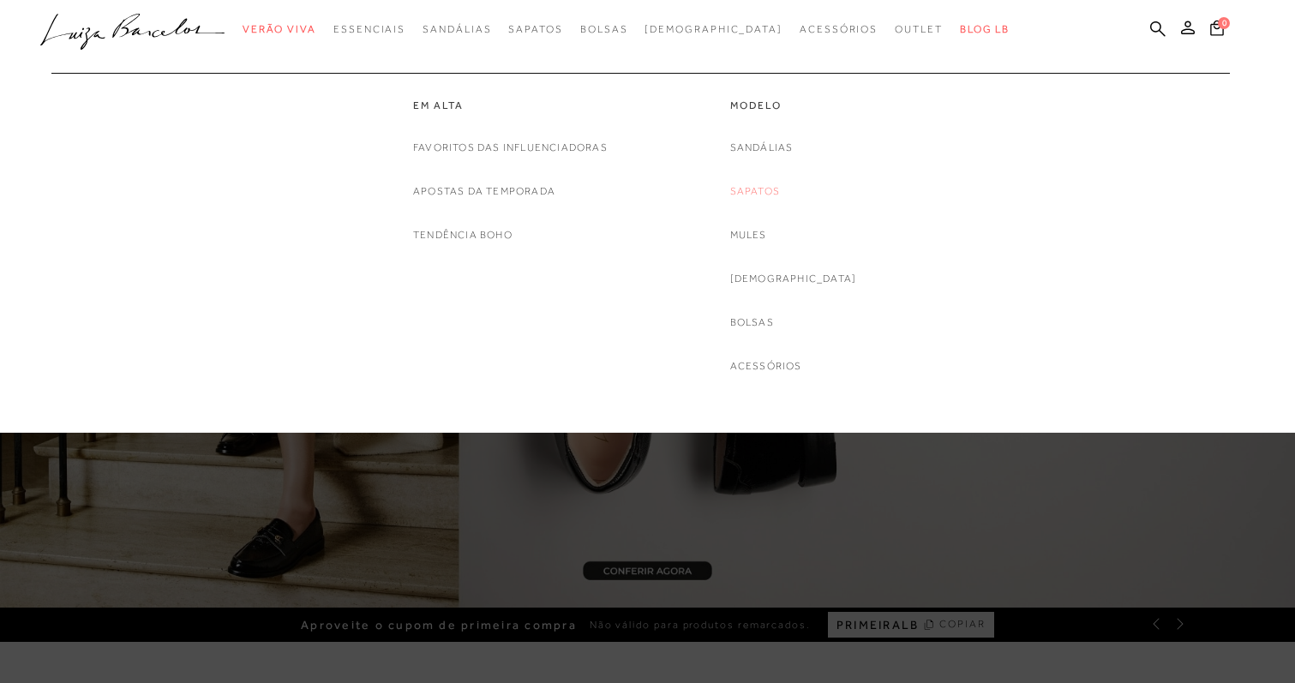
click at [780, 199] on link "Sapatos" at bounding box center [755, 192] width 50 height 18
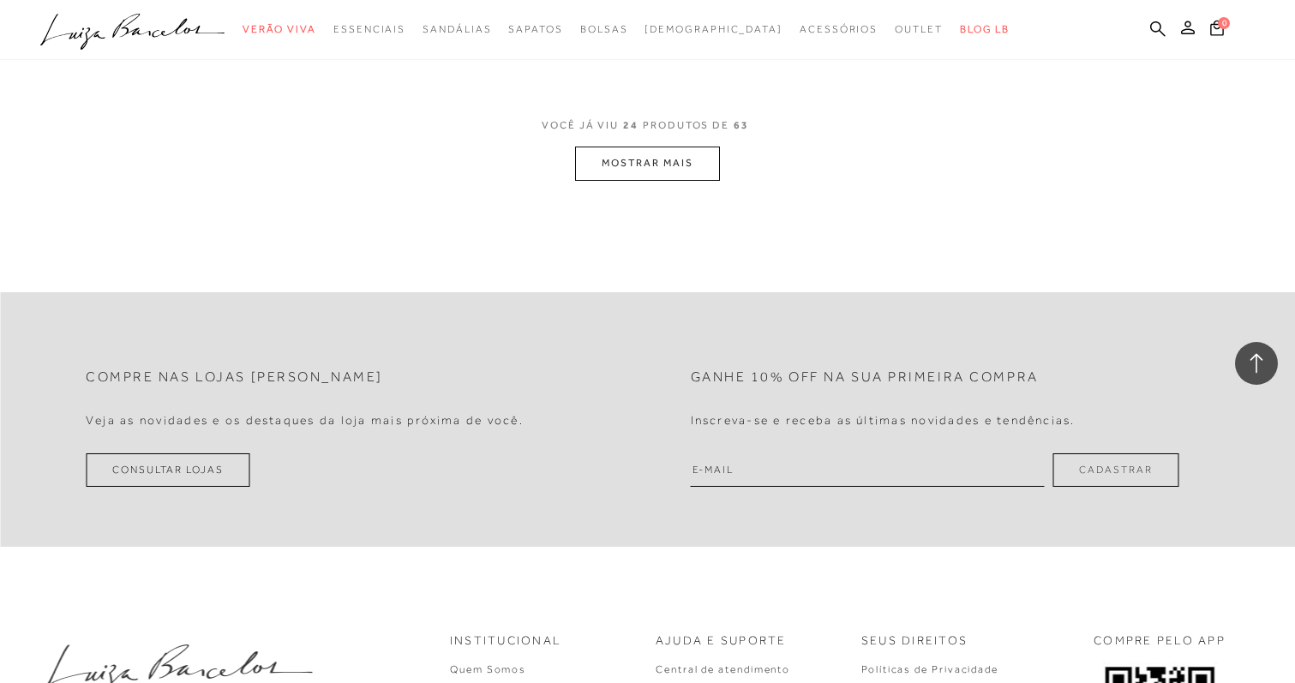
scroll to position [3635, 0]
click at [673, 147] on button "MOSTRAR MAIS" at bounding box center [647, 159] width 144 height 33
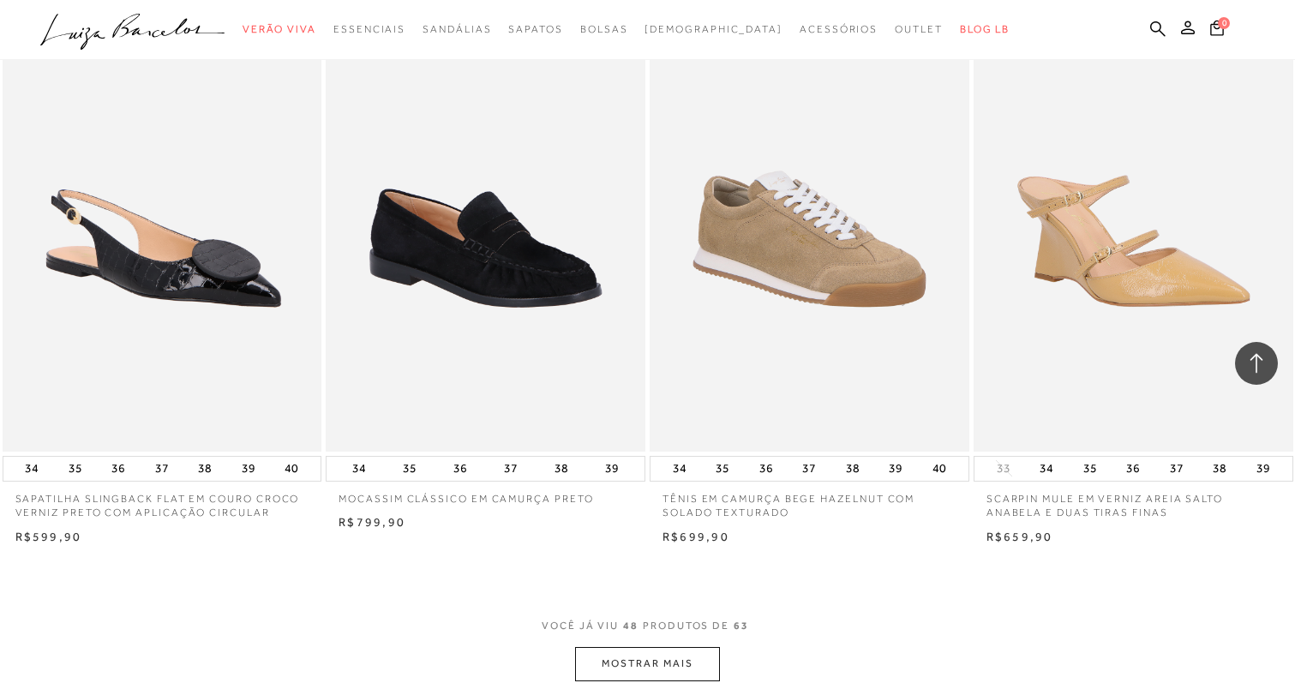
scroll to position [6932, 0]
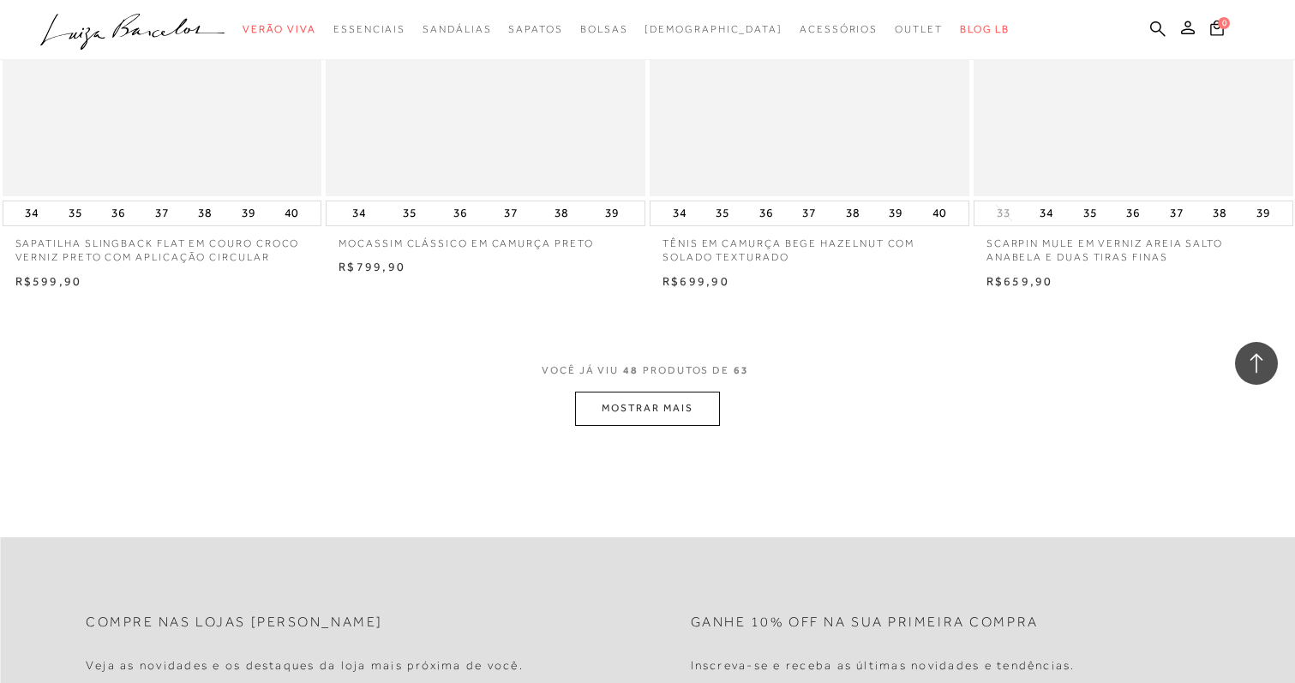
click at [667, 399] on button "MOSTRAR MAIS" at bounding box center [647, 408] width 144 height 33
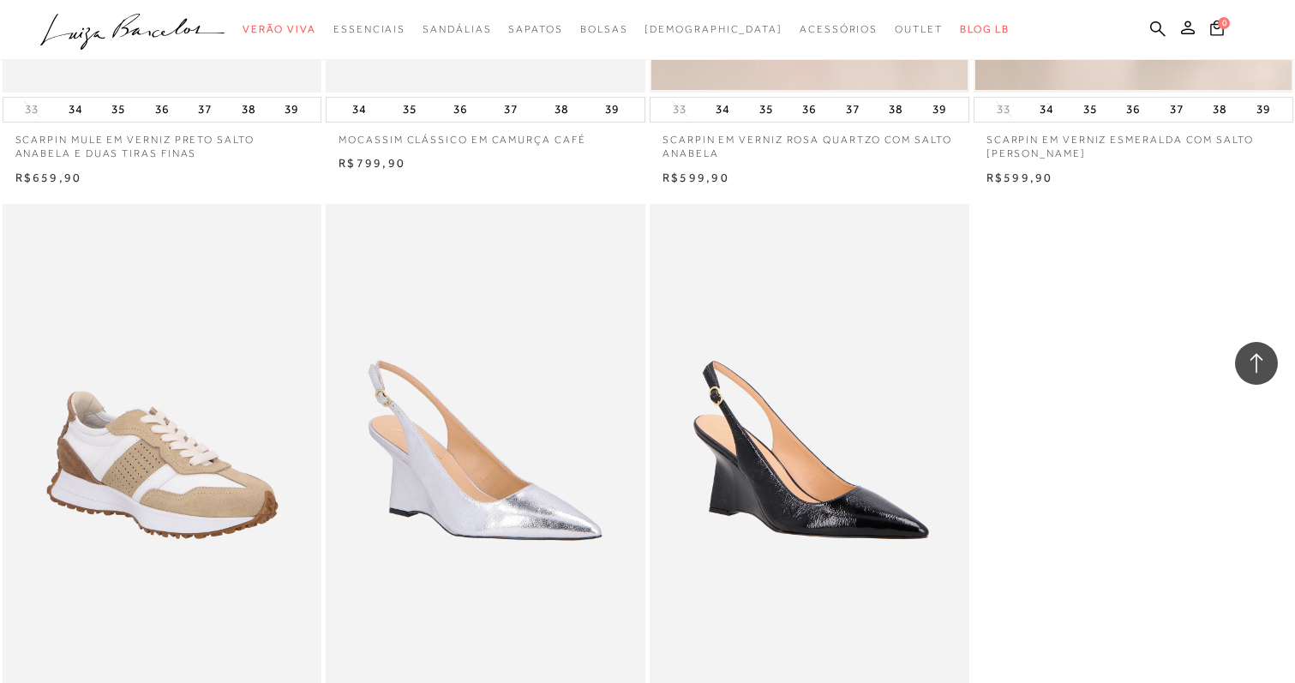
scroll to position [8990, 0]
